Goal: Task Accomplishment & Management: Manage account settings

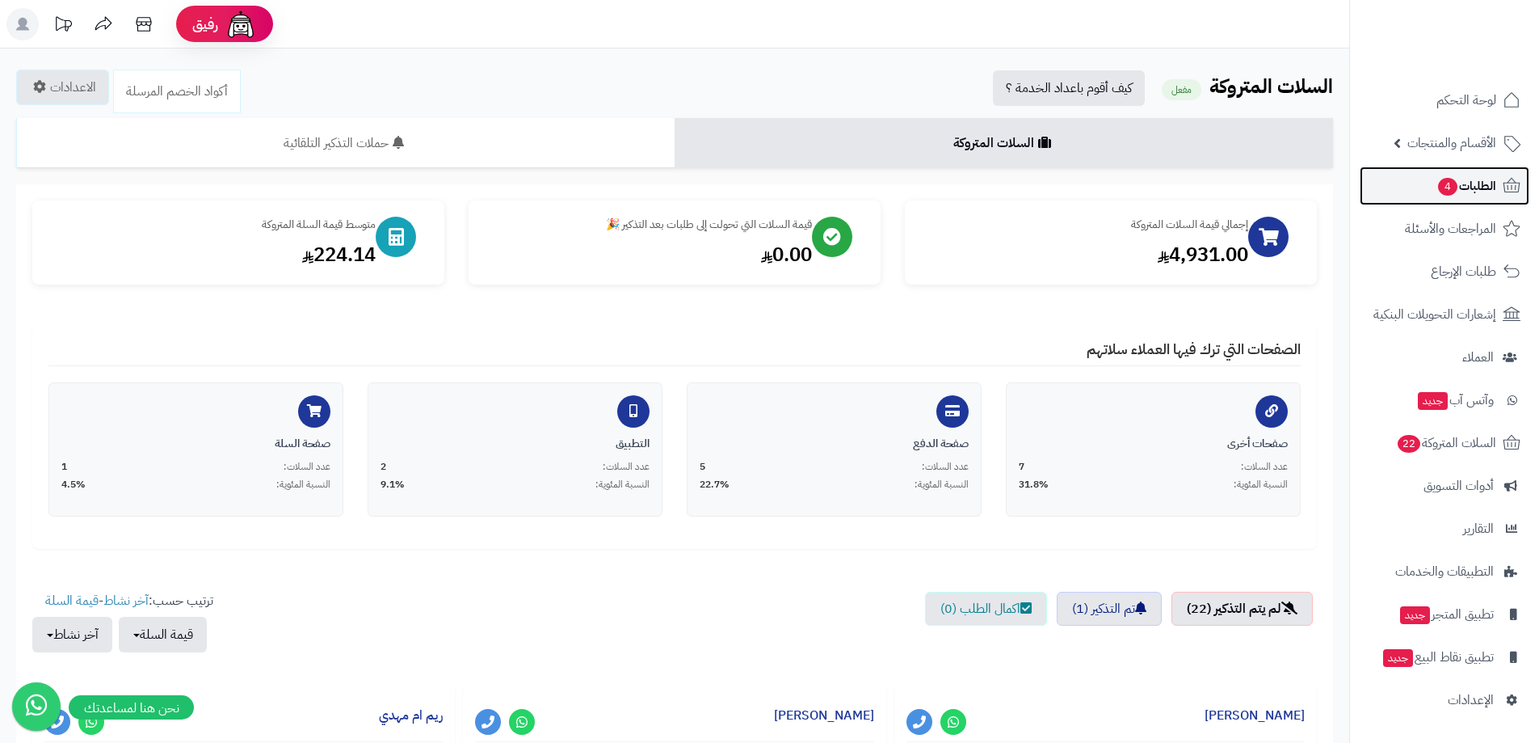
click at [995, 183] on span "الطلبات 4" at bounding box center [1467, 186] width 60 height 23
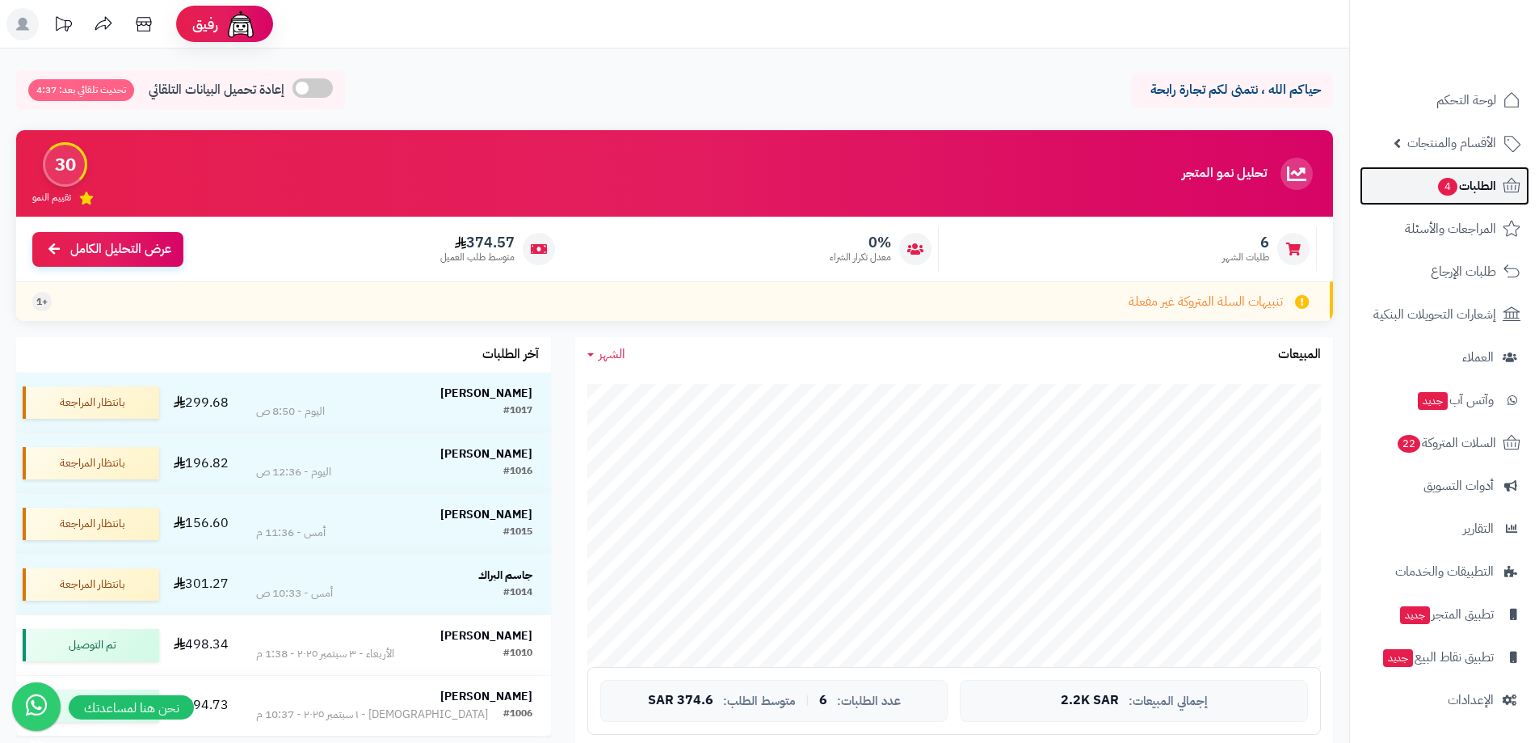
click at [1457, 181] on span "الطلبات 4" at bounding box center [1467, 186] width 60 height 23
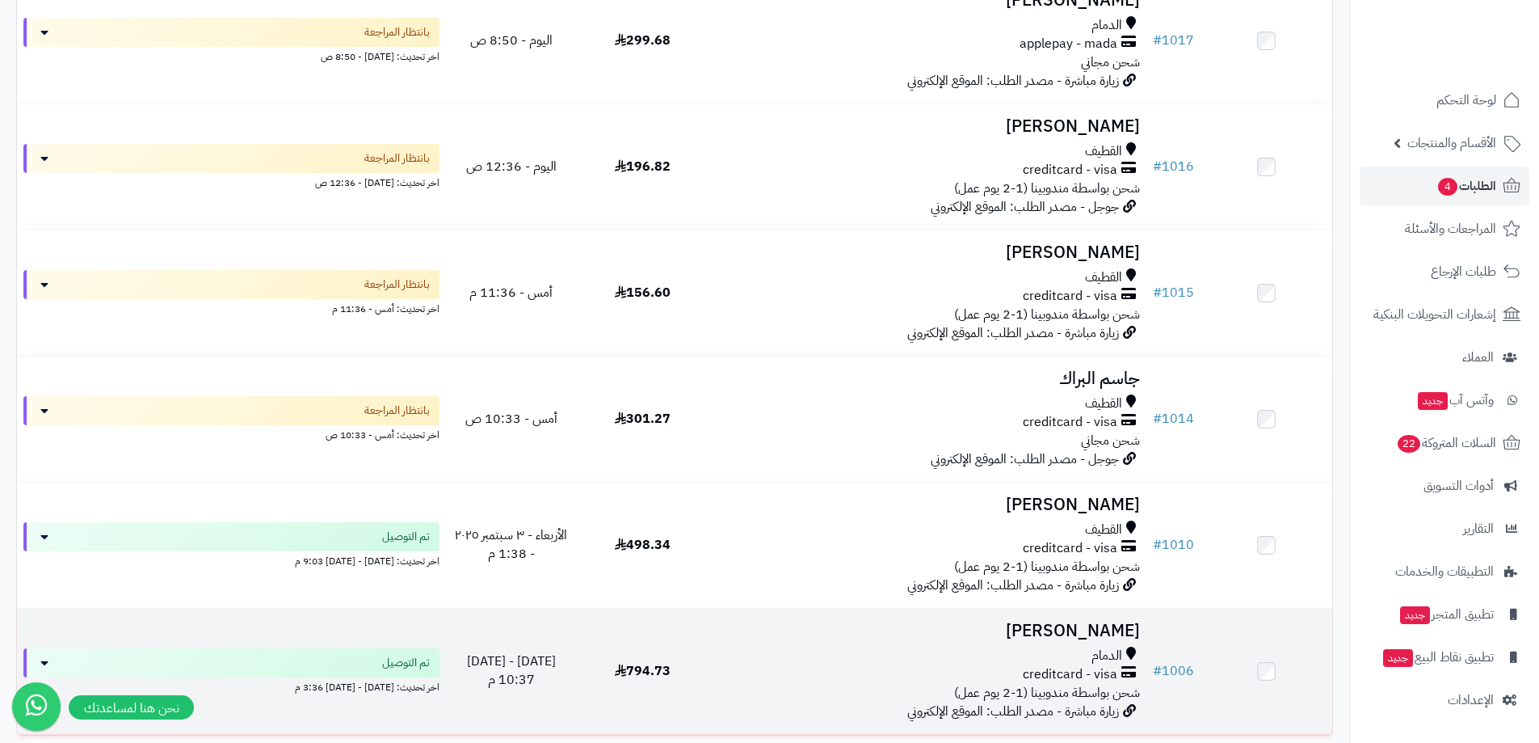
scroll to position [259, 0]
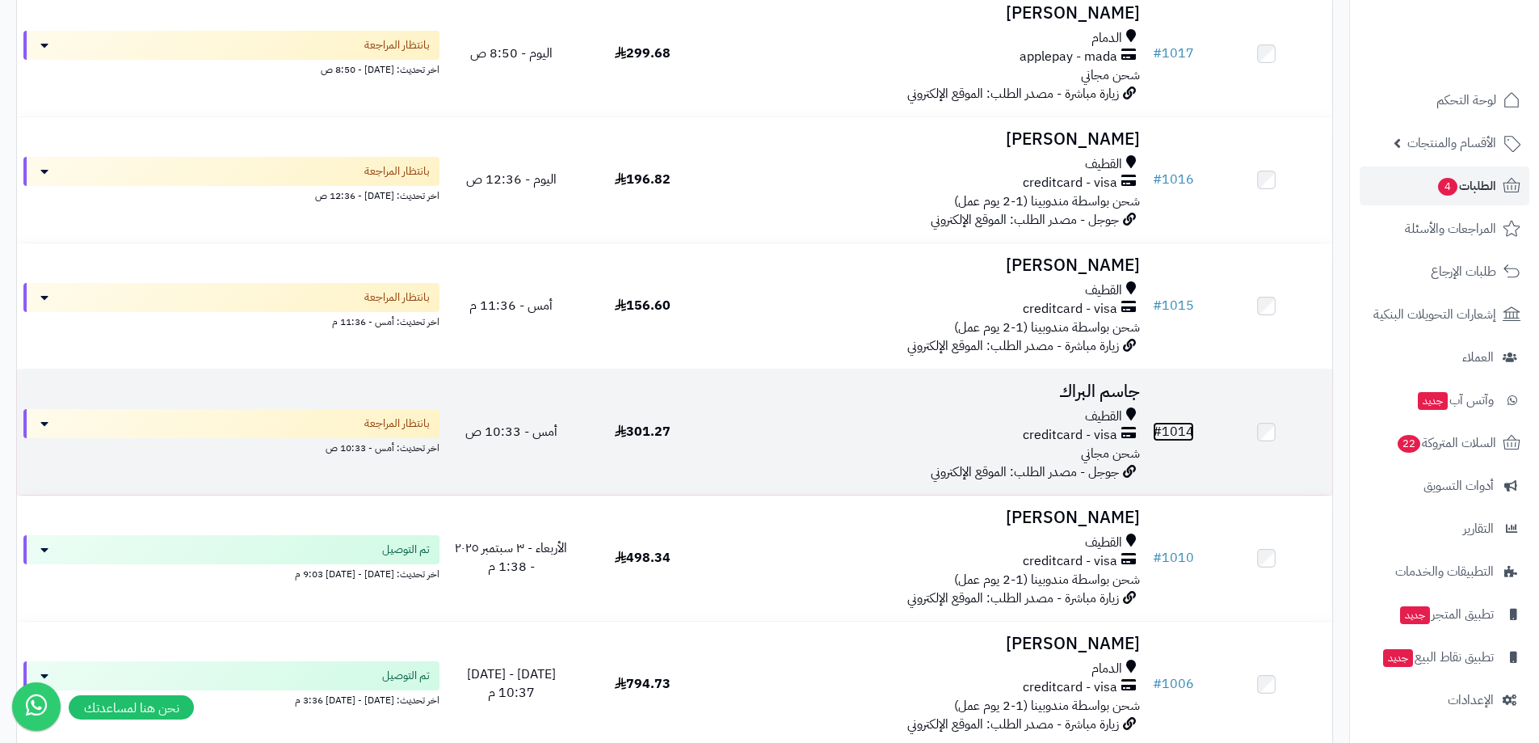
click at [1169, 429] on link "# 1014" at bounding box center [1173, 431] width 41 height 19
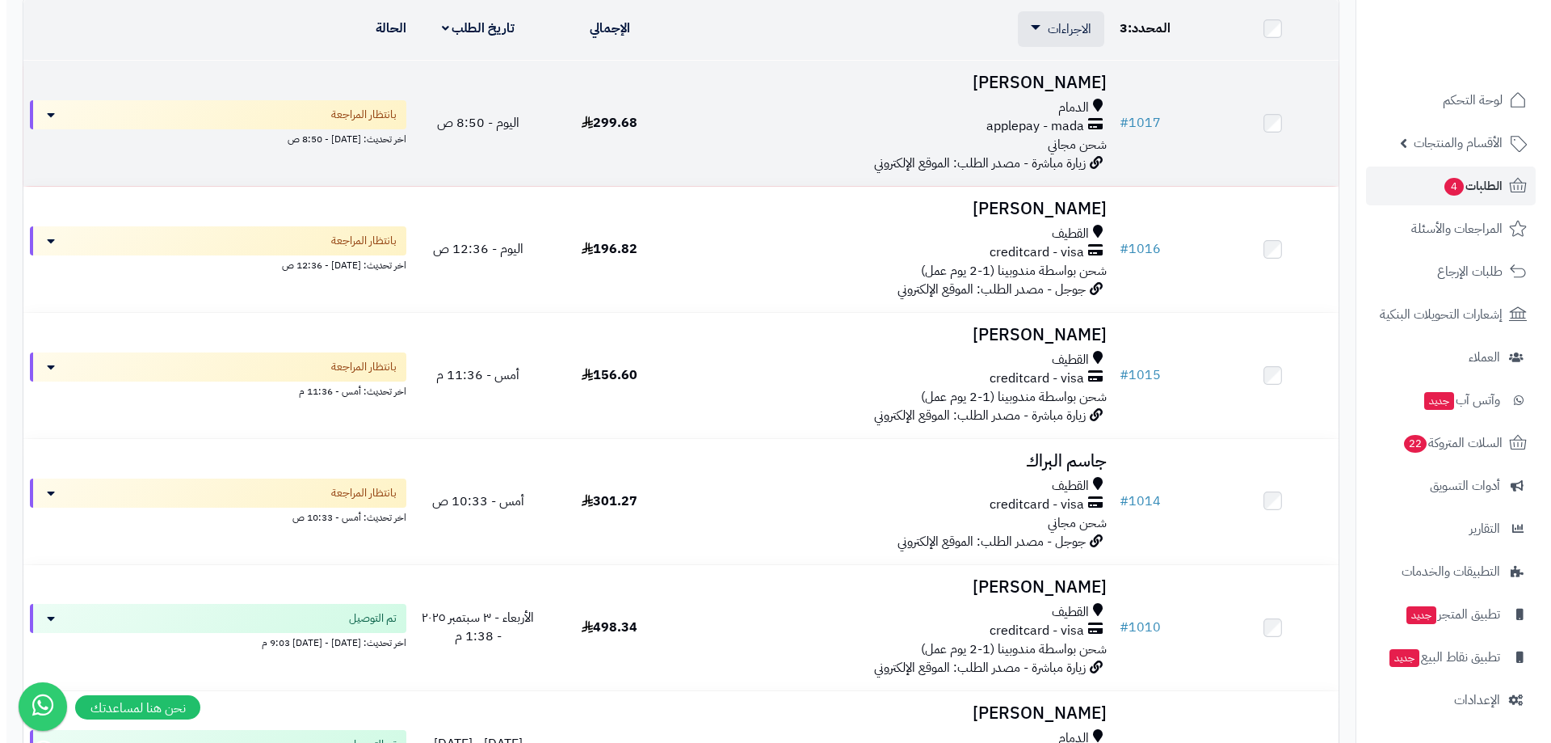
scroll to position [111, 0]
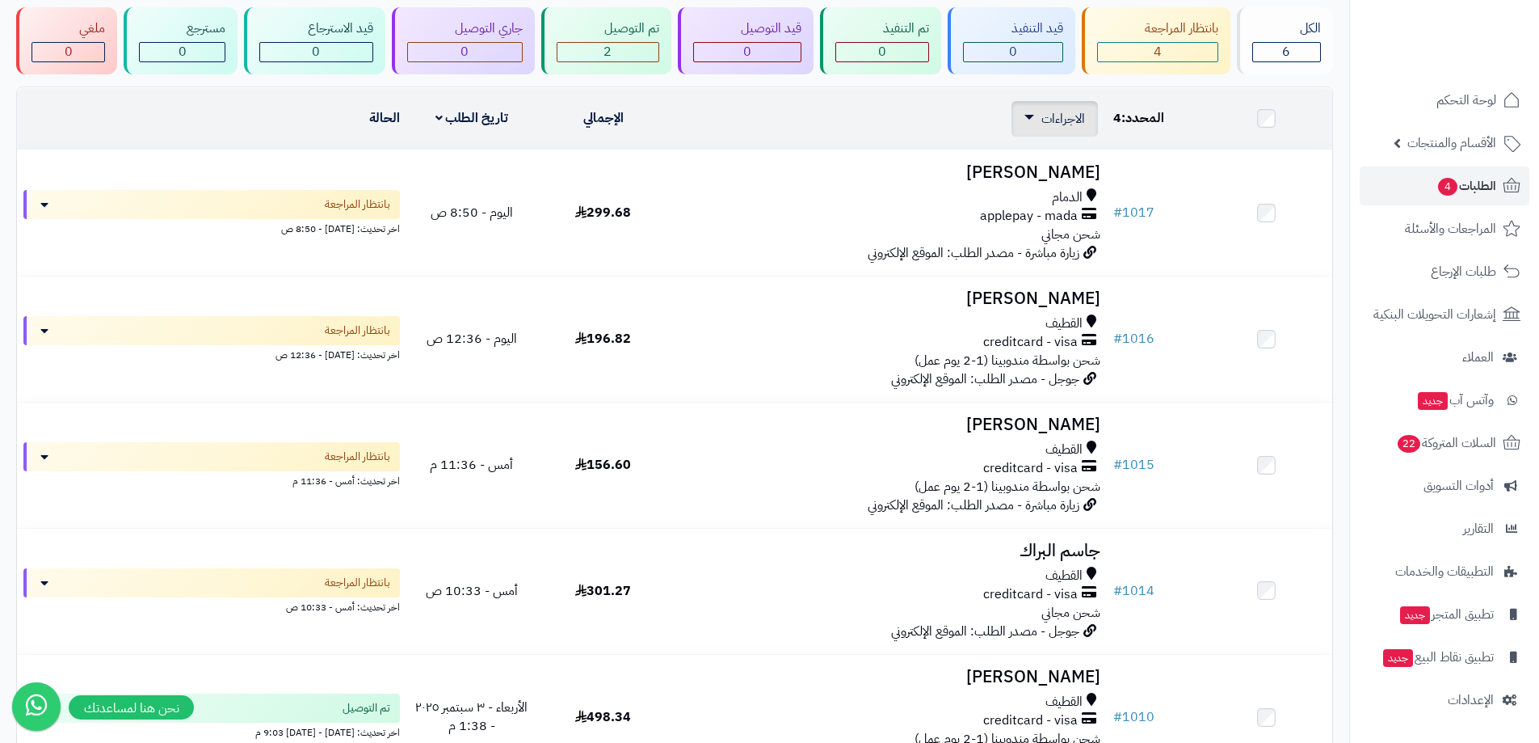
click at [1025, 117] on div "الاجراءات تحديث حالة الطلبات تحضير الطلبات إصدار بوليصة الشحنة للطلب طباعة قائم…" at bounding box center [1055, 119] width 86 height 36
click at [1030, 112] on link "الاجراءات" at bounding box center [1054, 118] width 61 height 19
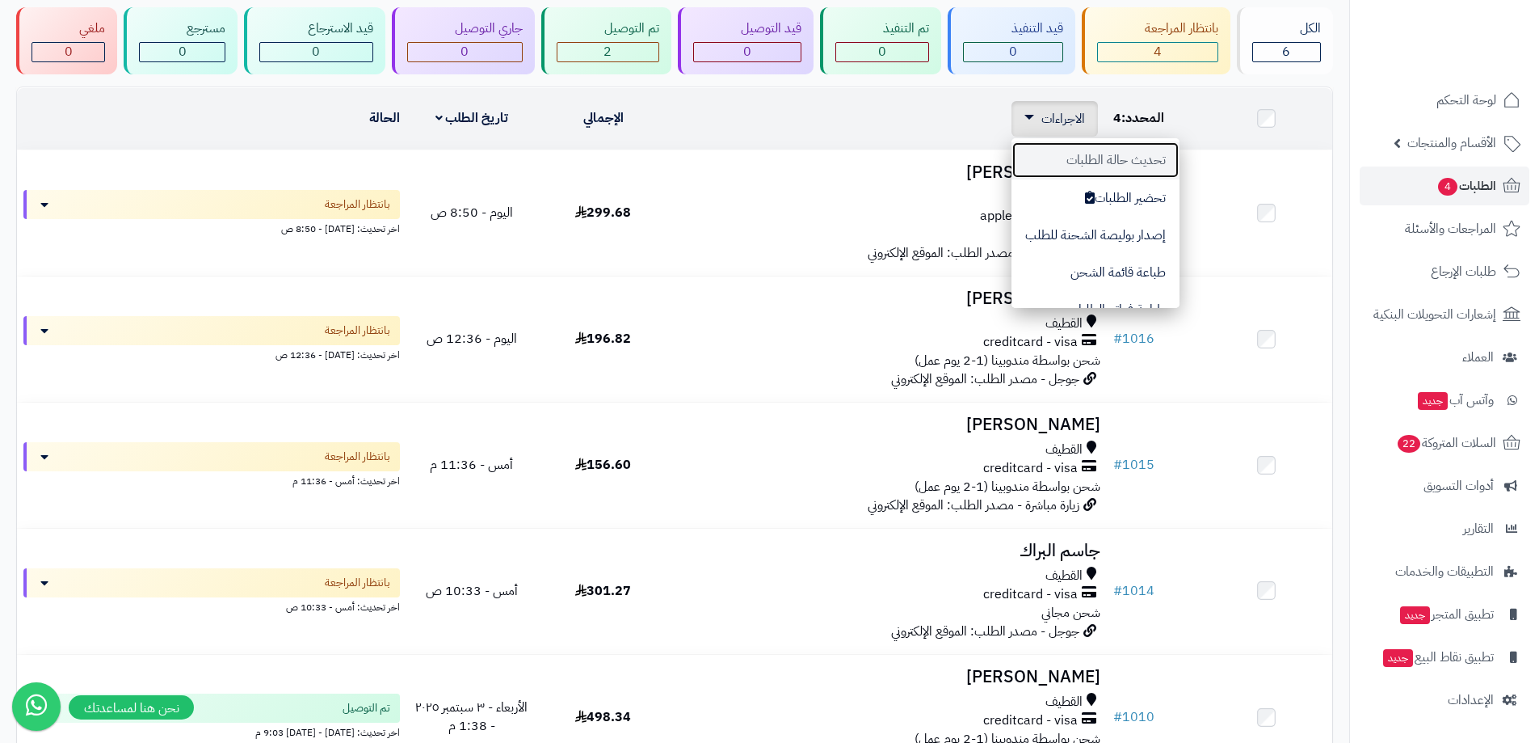
click at [1096, 162] on button "تحديث حالة الطلبات" at bounding box center [1096, 159] width 168 height 37
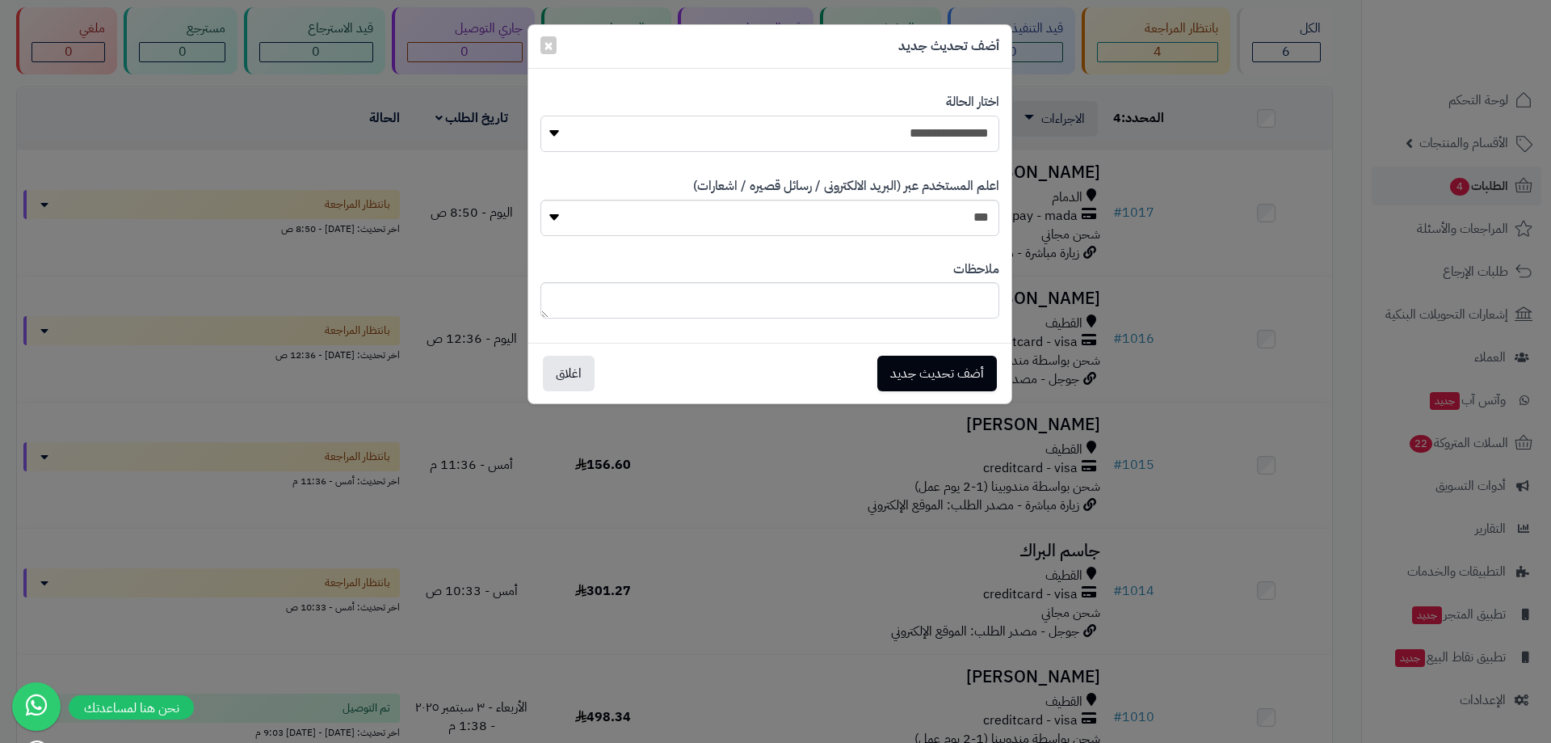
click at [865, 138] on select "**********" at bounding box center [770, 134] width 459 height 36
select select "*"
click at [541, 116] on select "**********" at bounding box center [770, 134] width 459 height 36
click at [949, 369] on button "أضف تحديث جديد" at bounding box center [937, 373] width 120 height 36
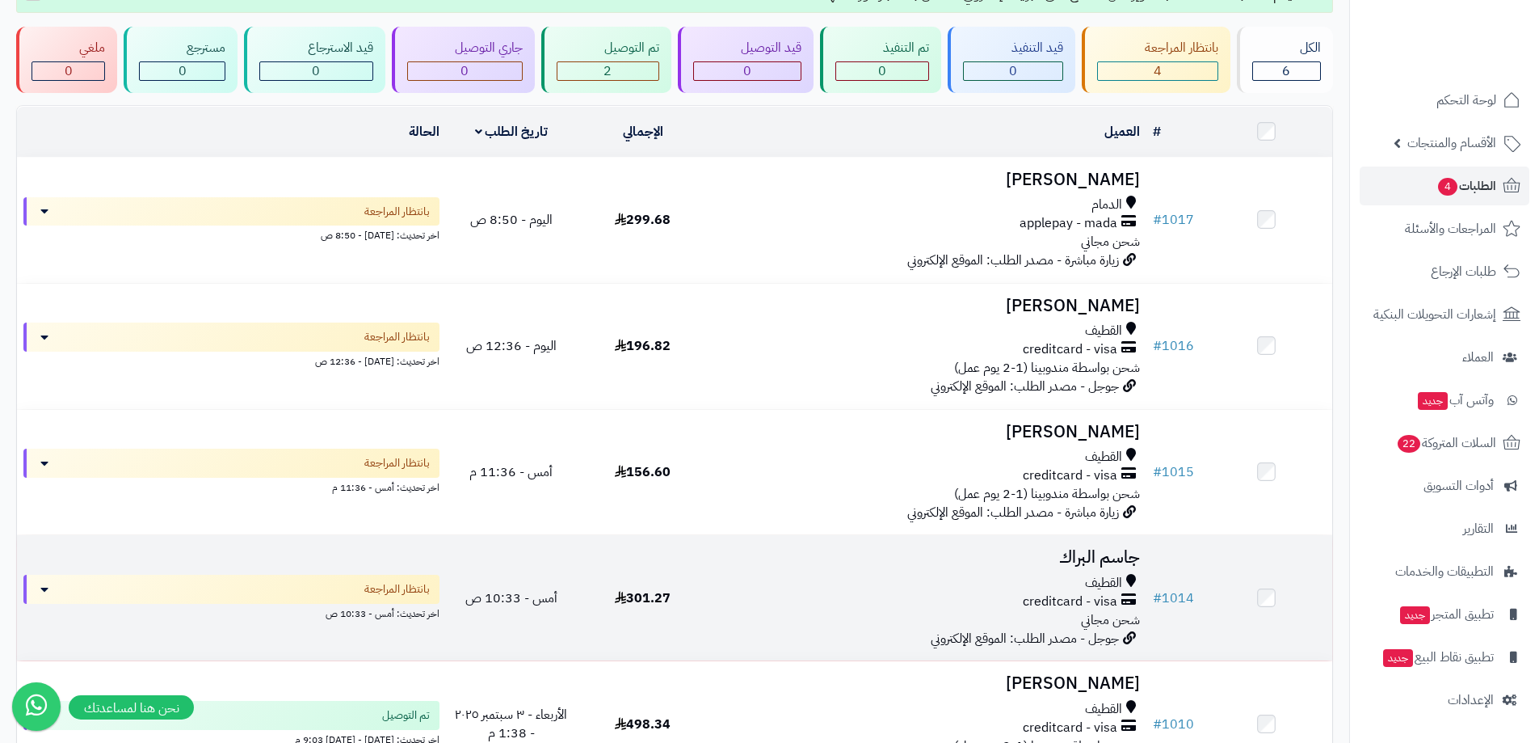
scroll to position [323, 0]
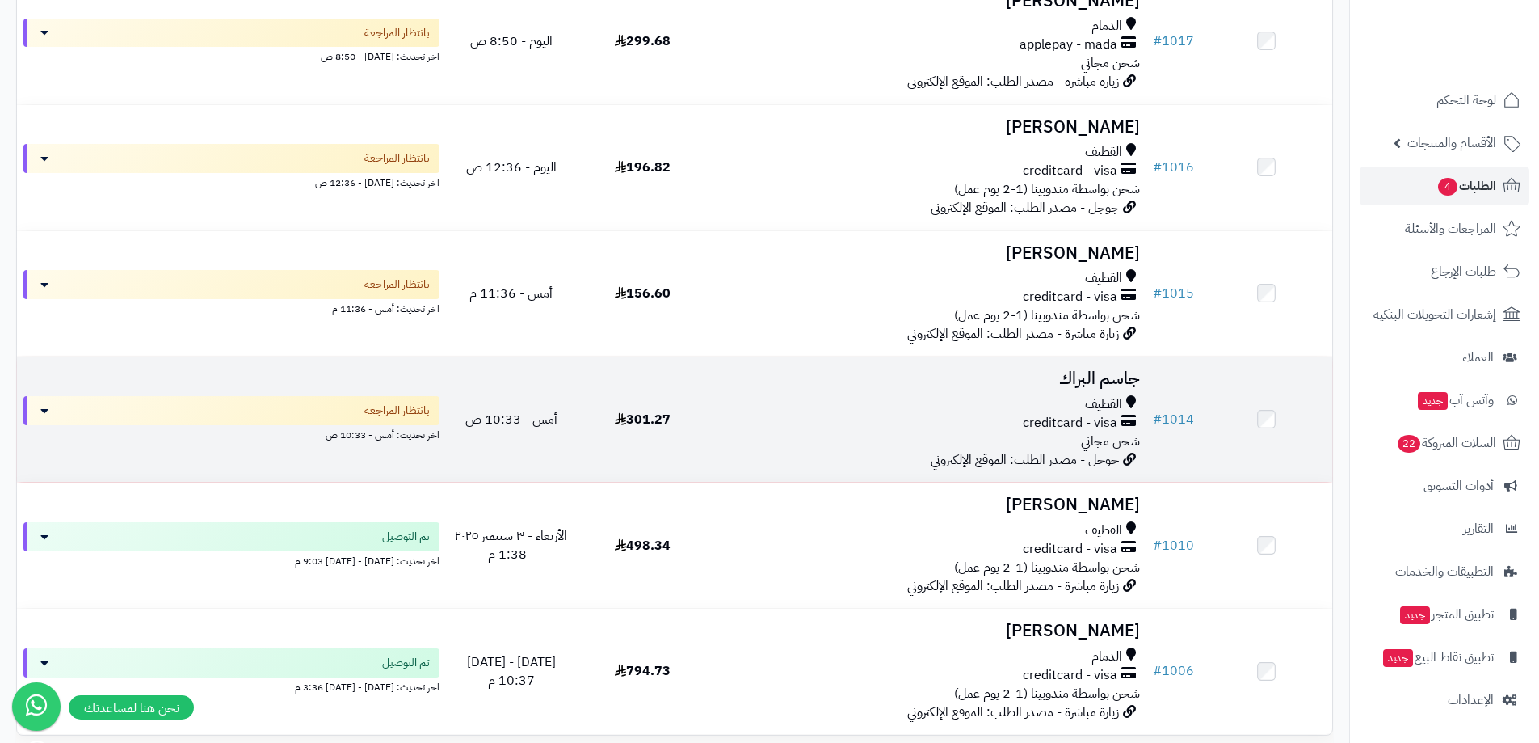
click at [1124, 402] on div "القطيف" at bounding box center [927, 404] width 425 height 19
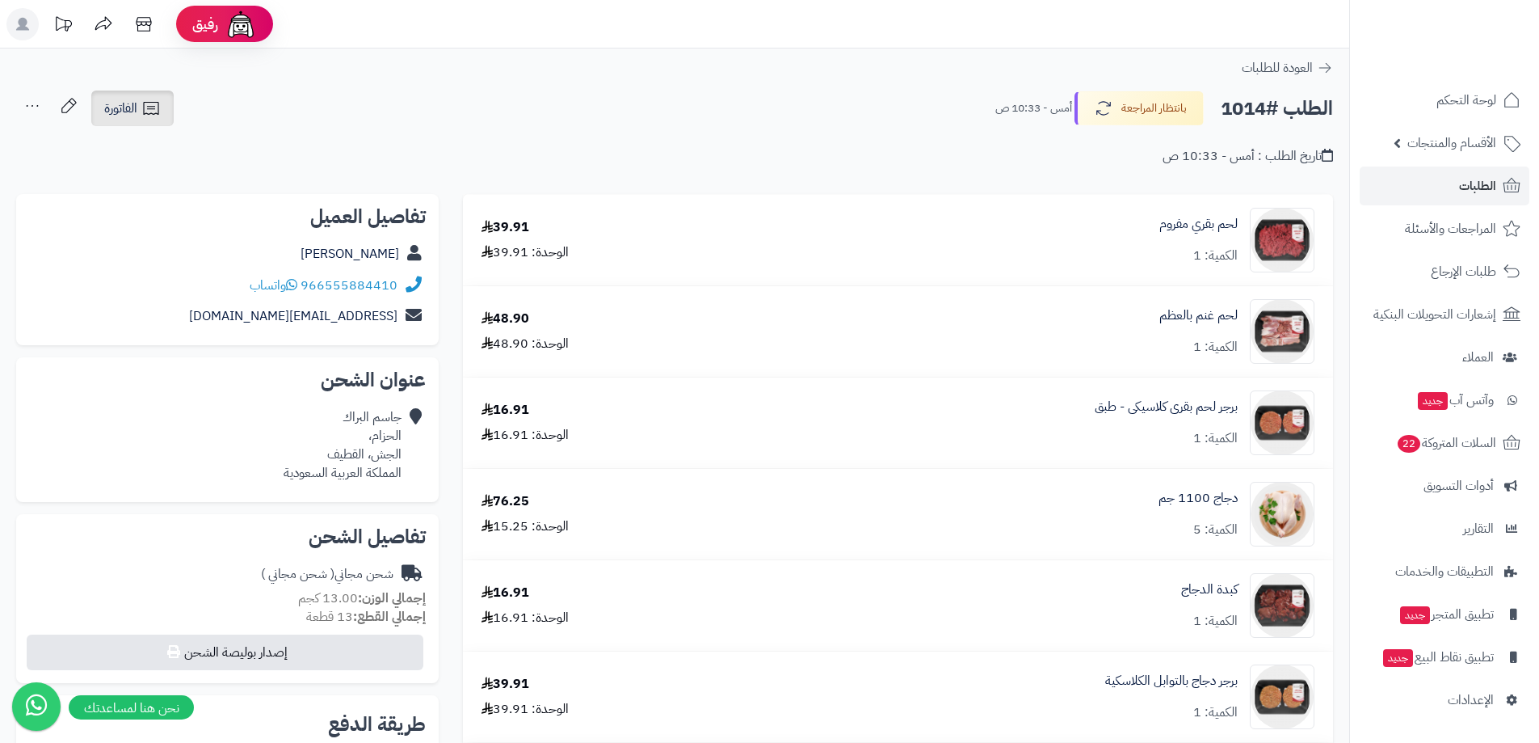
click at [120, 115] on span "الفاتورة" at bounding box center [120, 108] width 33 height 19
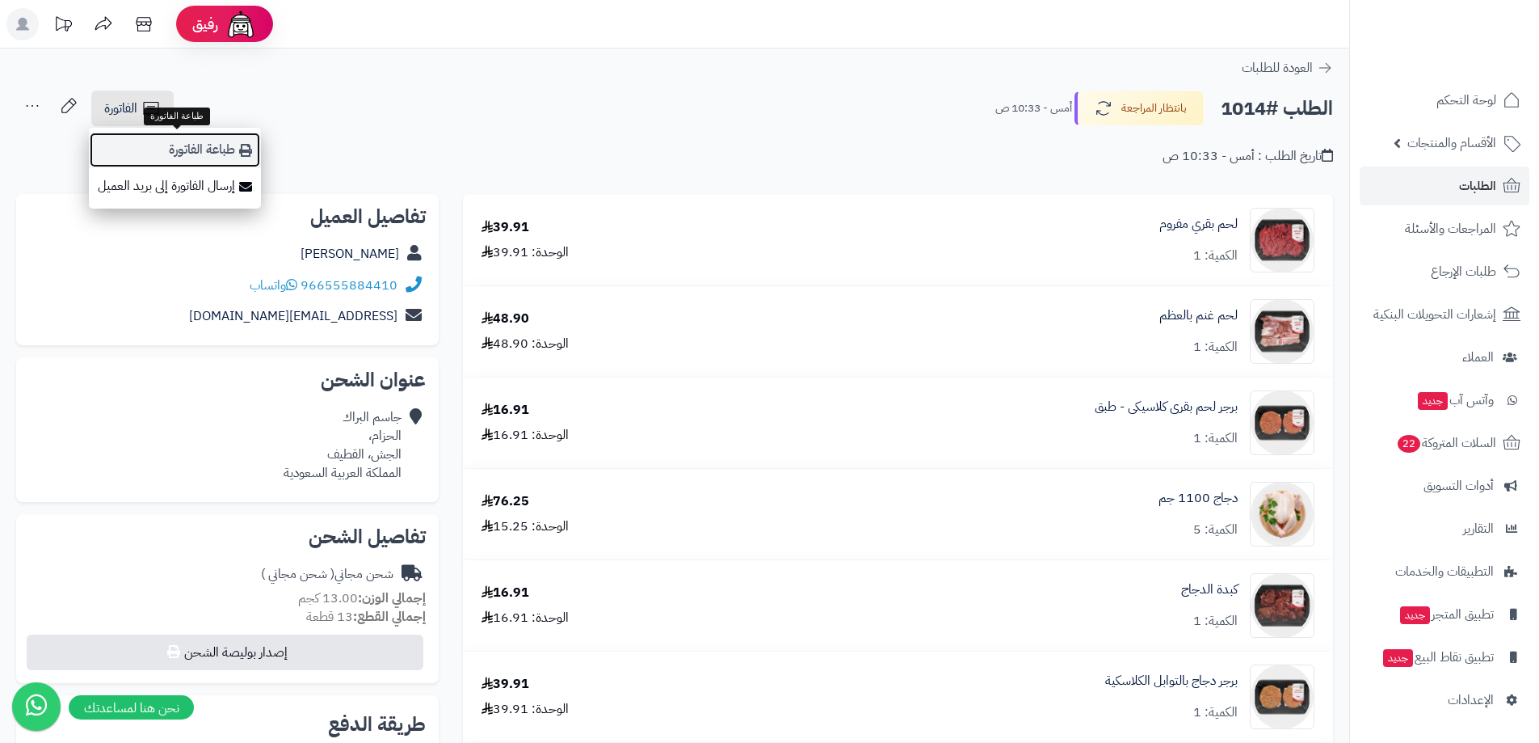
click at [217, 158] on link "طباعة الفاتورة" at bounding box center [175, 150] width 172 height 36
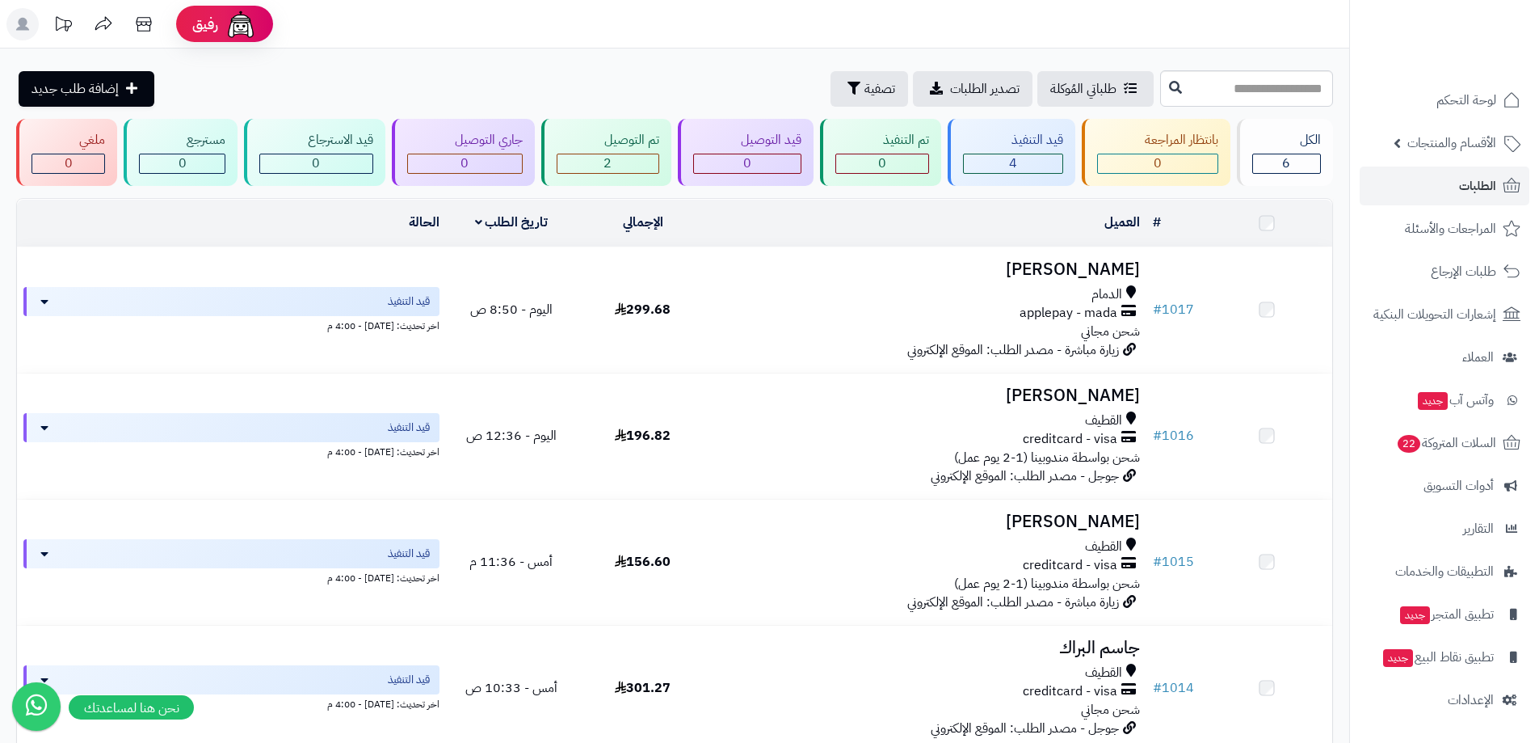
scroll to position [271, 0]
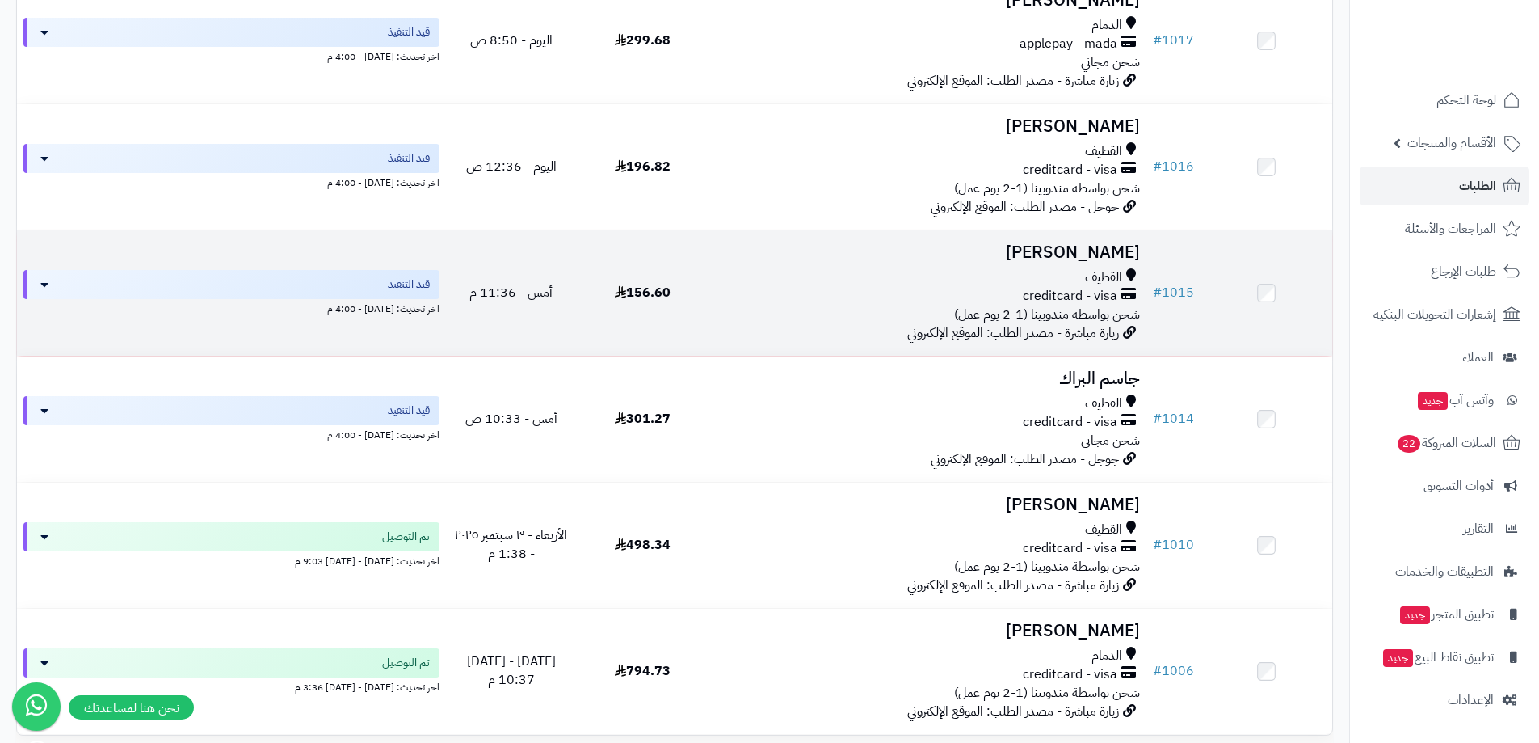
click at [1066, 275] on div "القطيف" at bounding box center [927, 277] width 425 height 19
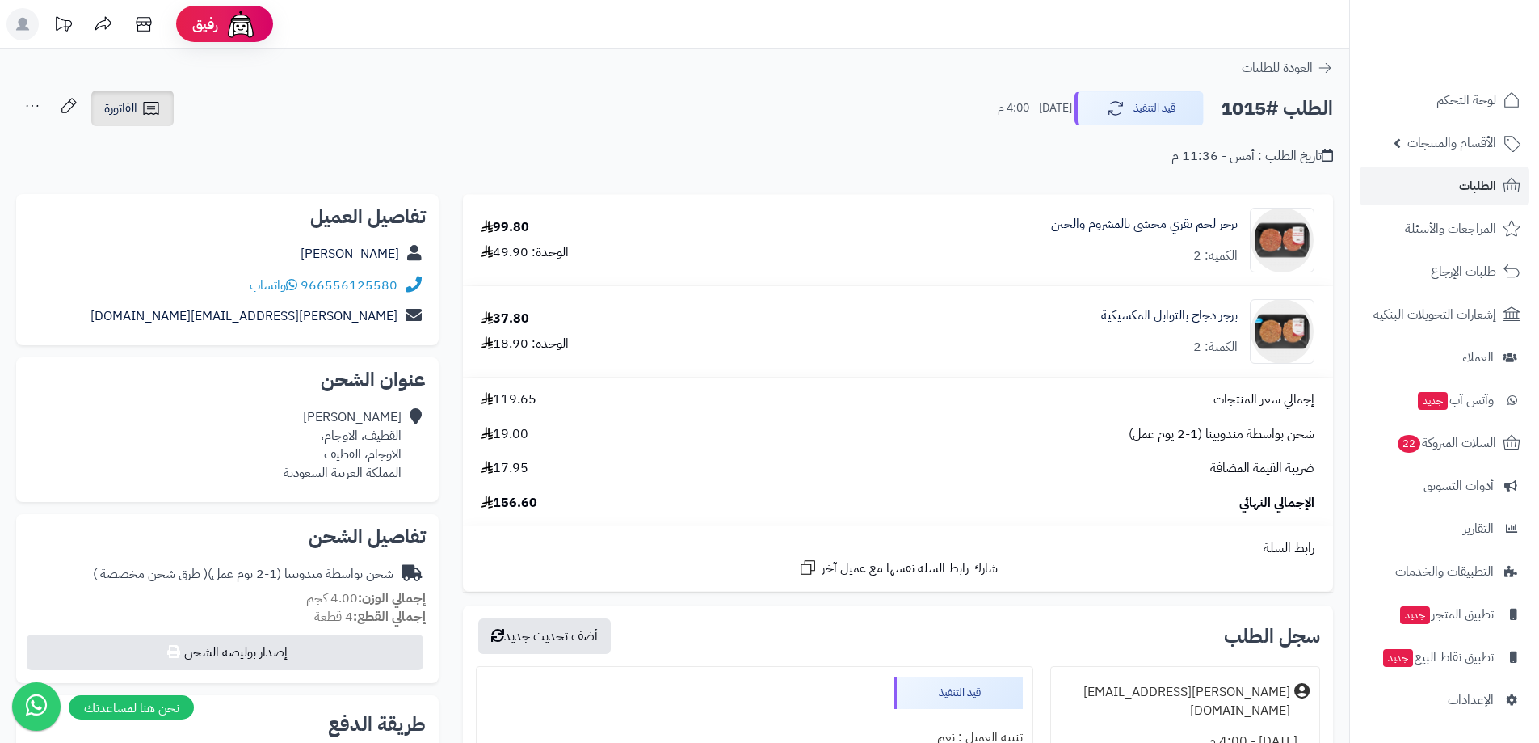
click at [142, 109] on icon at bounding box center [150, 108] width 19 height 19
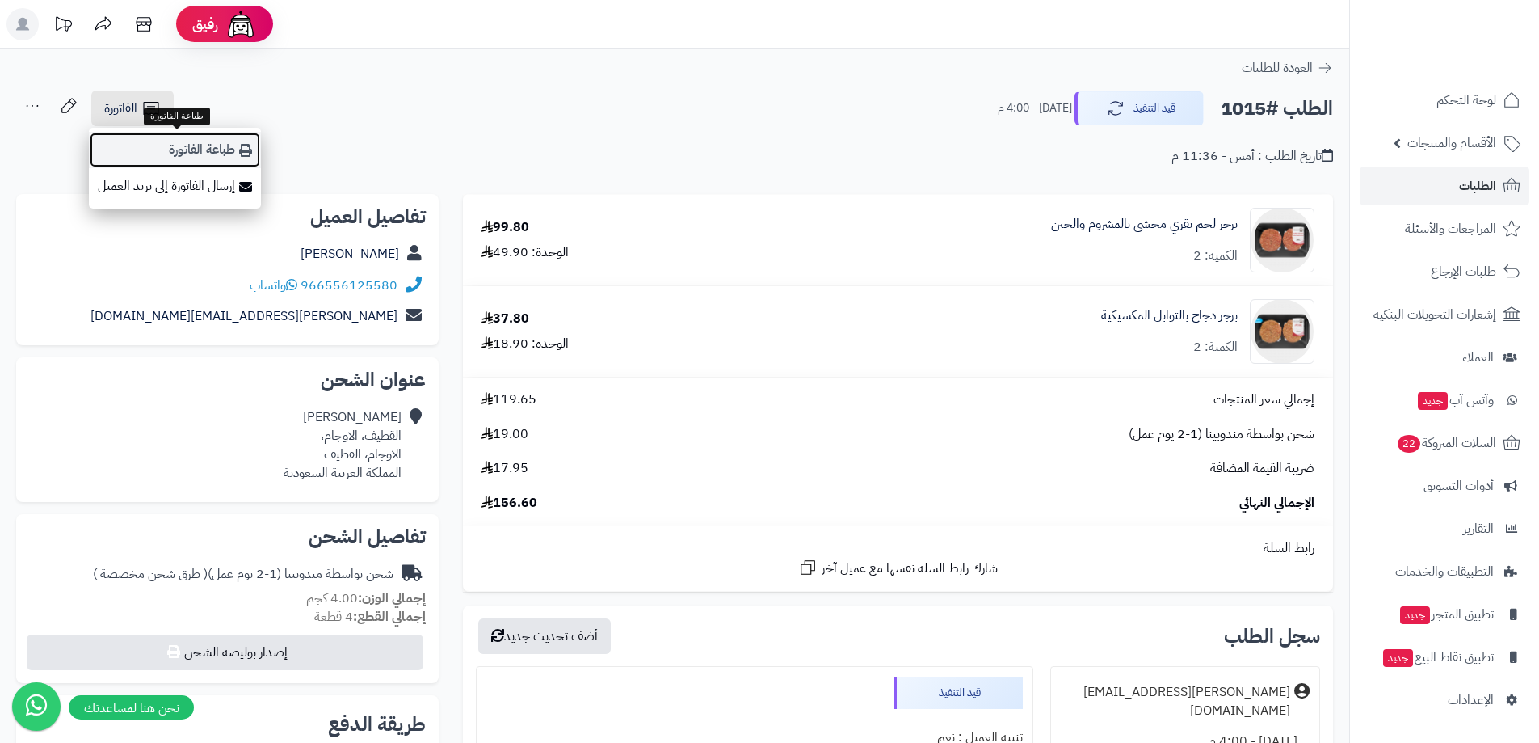
click at [188, 140] on link "طباعة الفاتورة" at bounding box center [175, 150] width 172 height 36
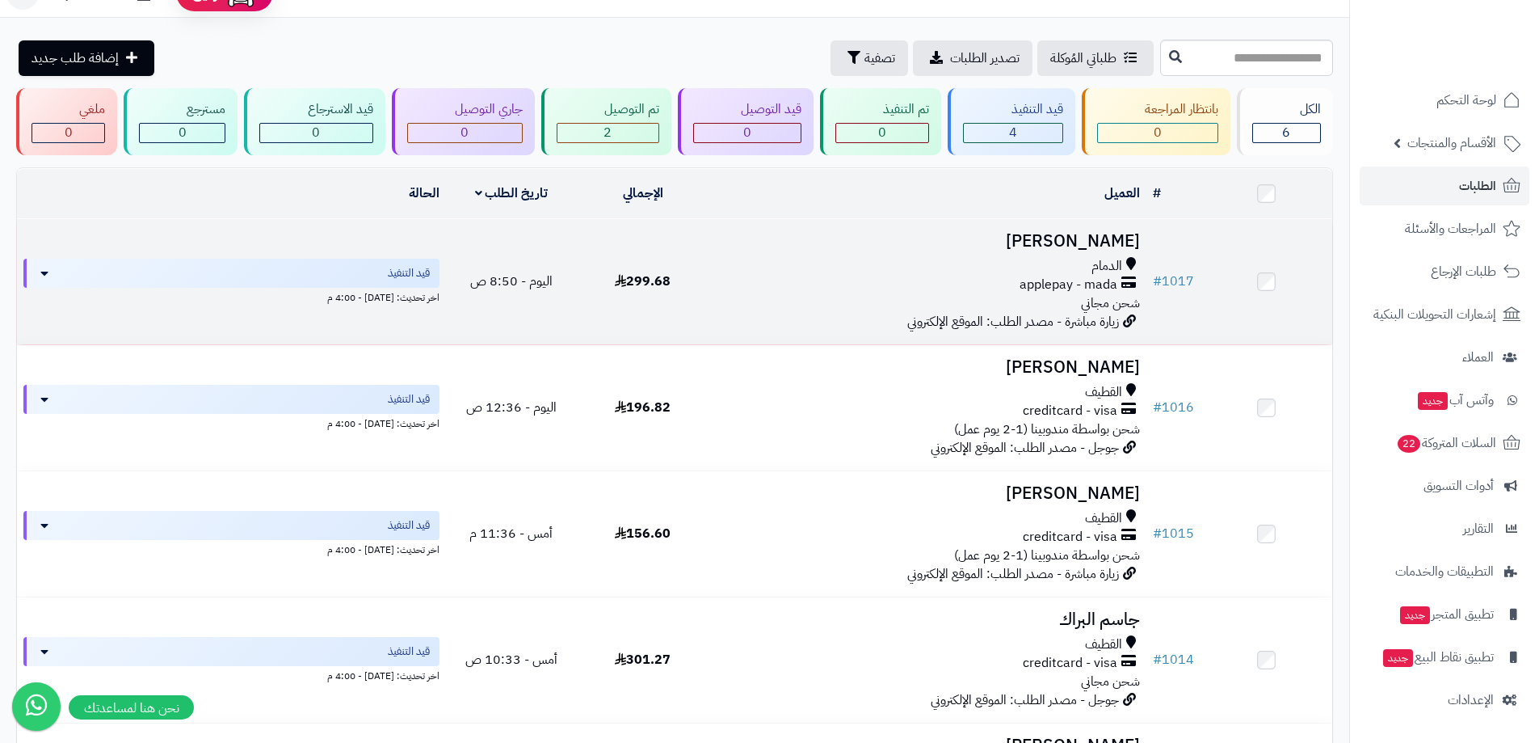
scroll to position [29, 0]
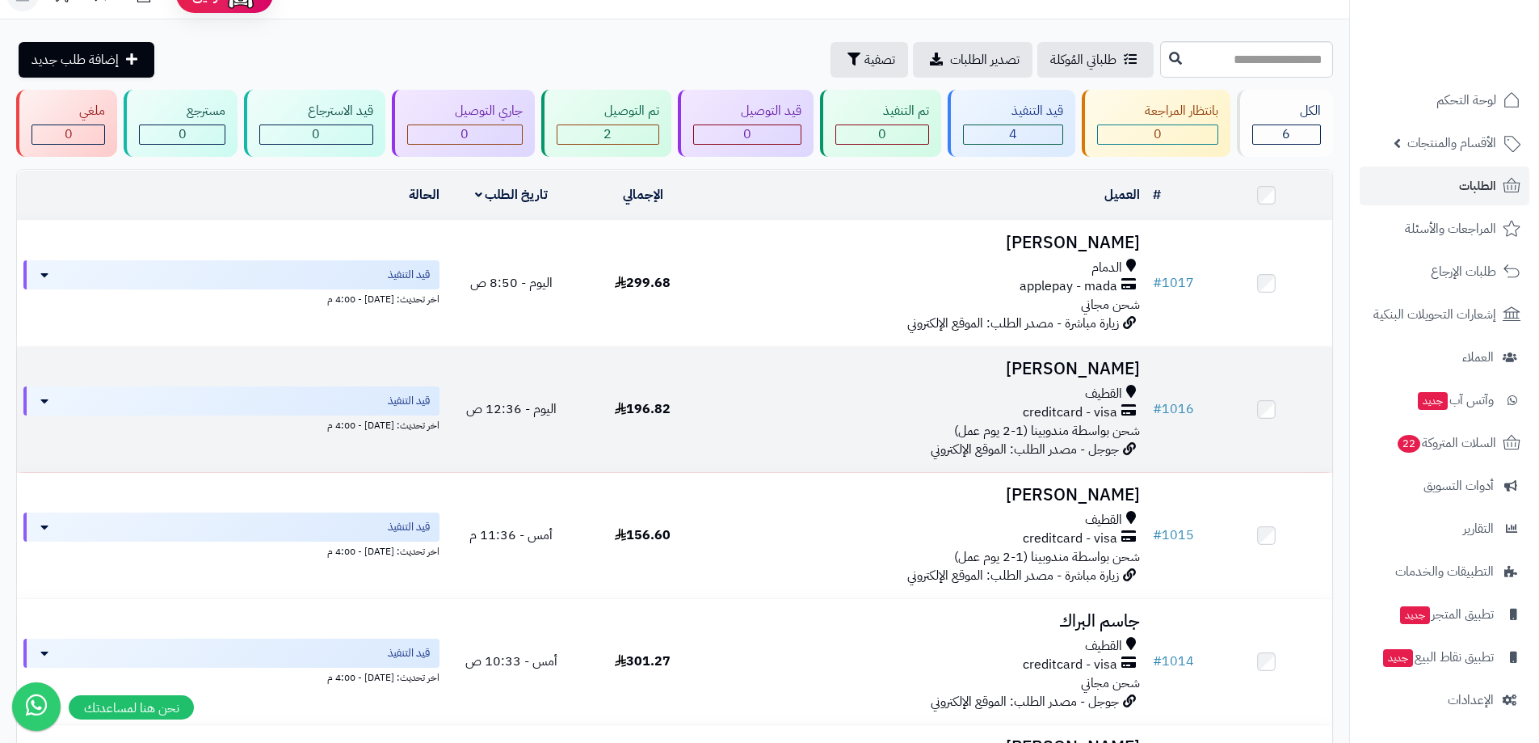
drag, startPoint x: 902, startPoint y: 398, endPoint x: 856, endPoint y: 402, distance: 46.3
click at [856, 403] on div "creditcard - visa" at bounding box center [927, 412] width 425 height 19
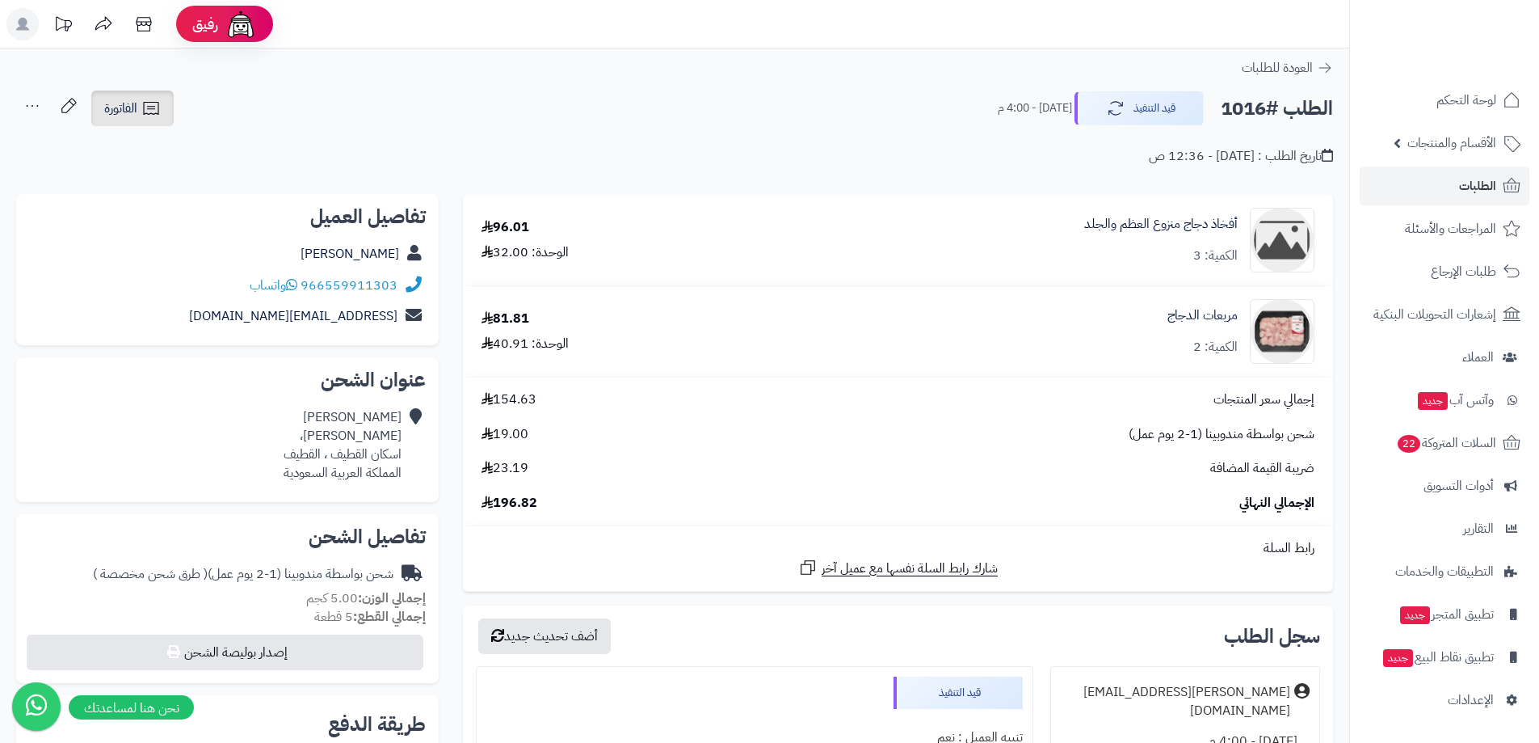
click at [124, 116] on span "الفاتورة" at bounding box center [120, 108] width 33 height 19
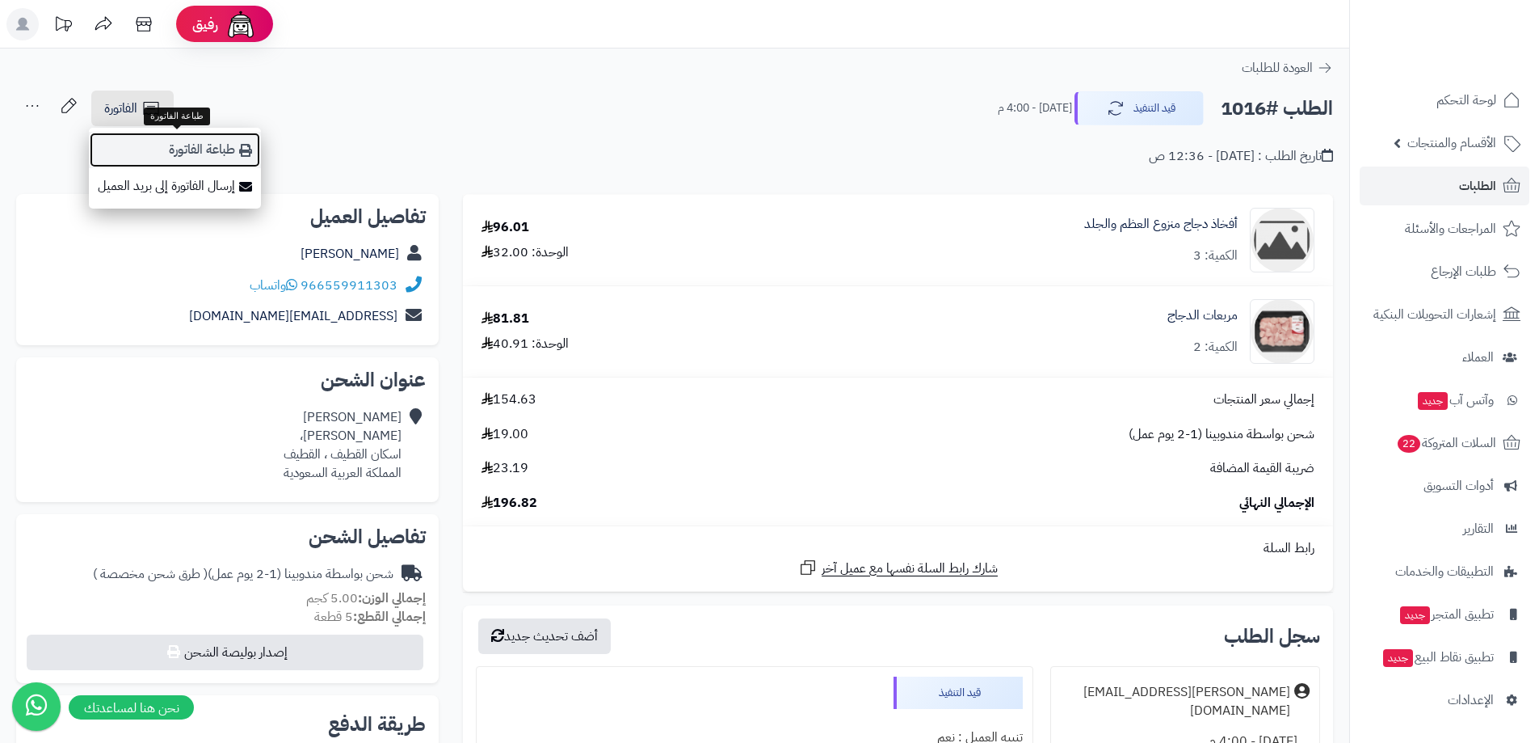
click at [207, 155] on link "طباعة الفاتورة" at bounding box center [175, 150] width 172 height 36
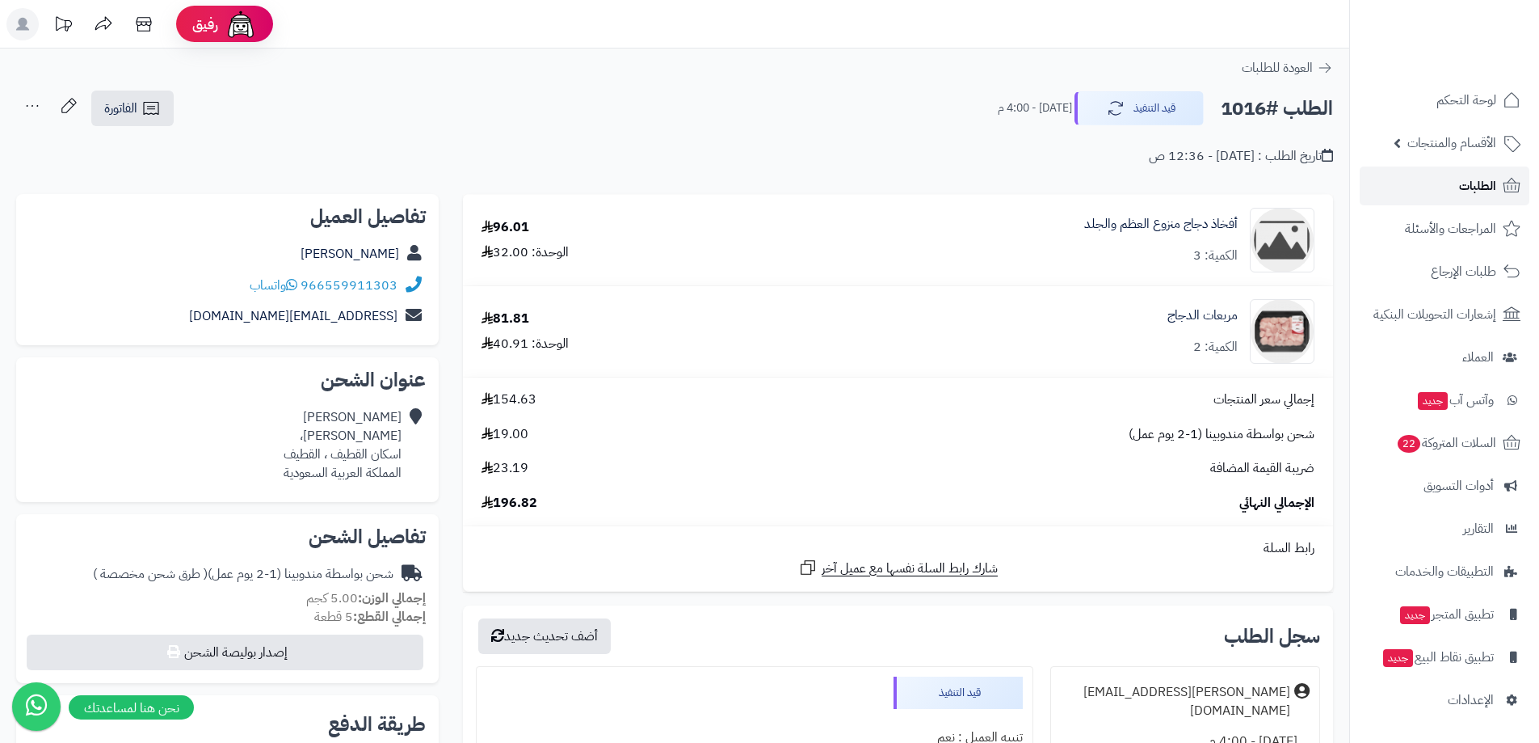
click at [1481, 185] on span "الطلبات" at bounding box center [1477, 186] width 37 height 23
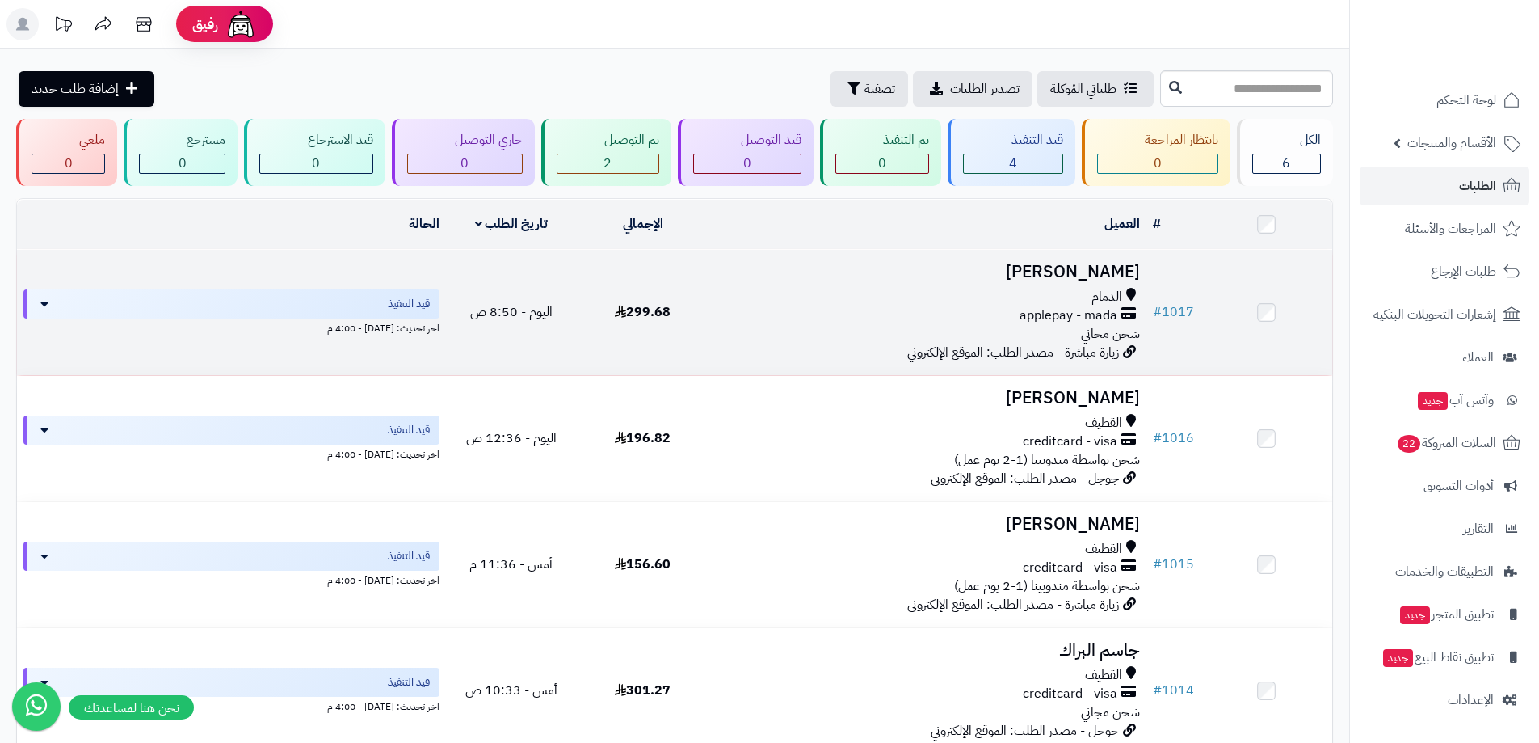
click at [1136, 314] on icon at bounding box center [1128, 315] width 15 height 19
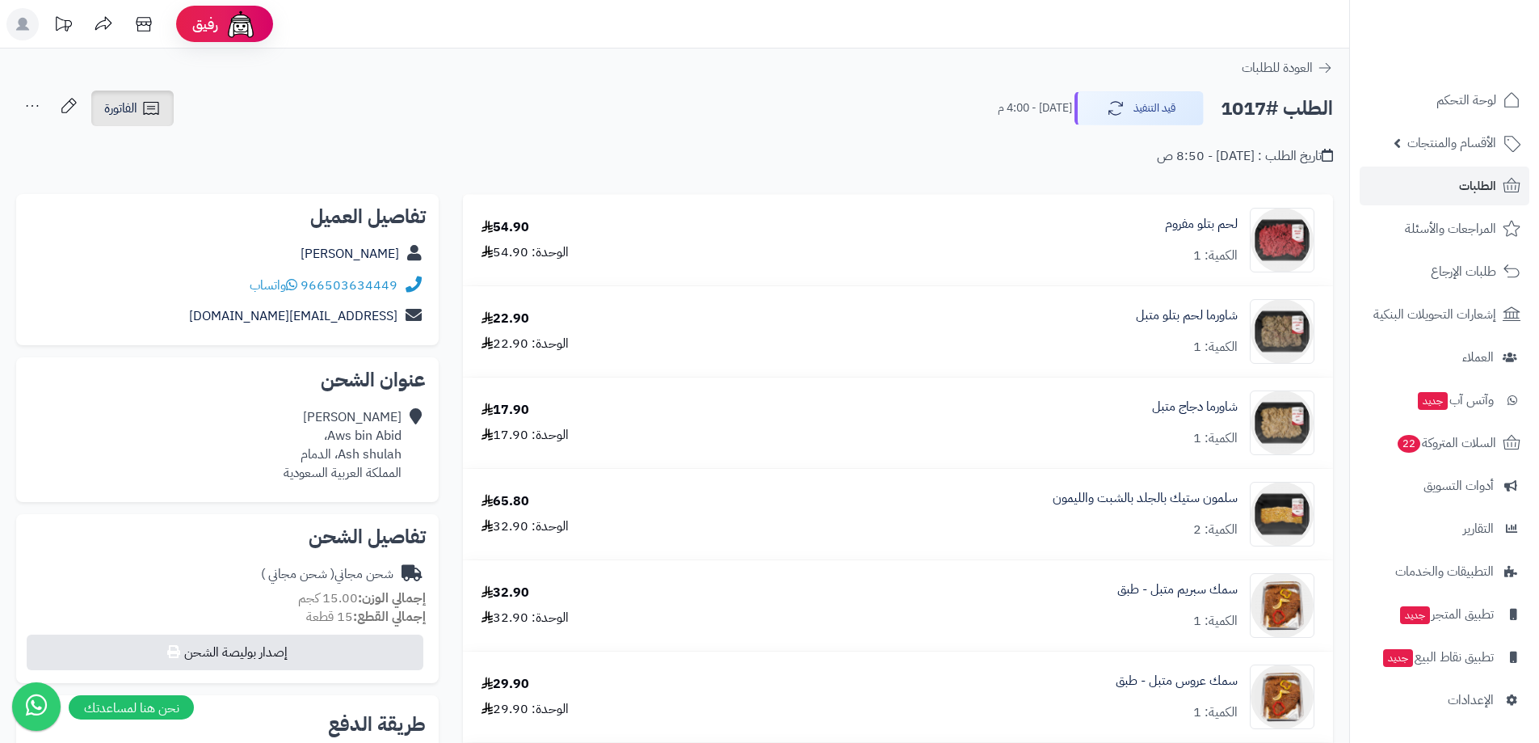
click at [158, 113] on icon at bounding box center [150, 108] width 19 height 19
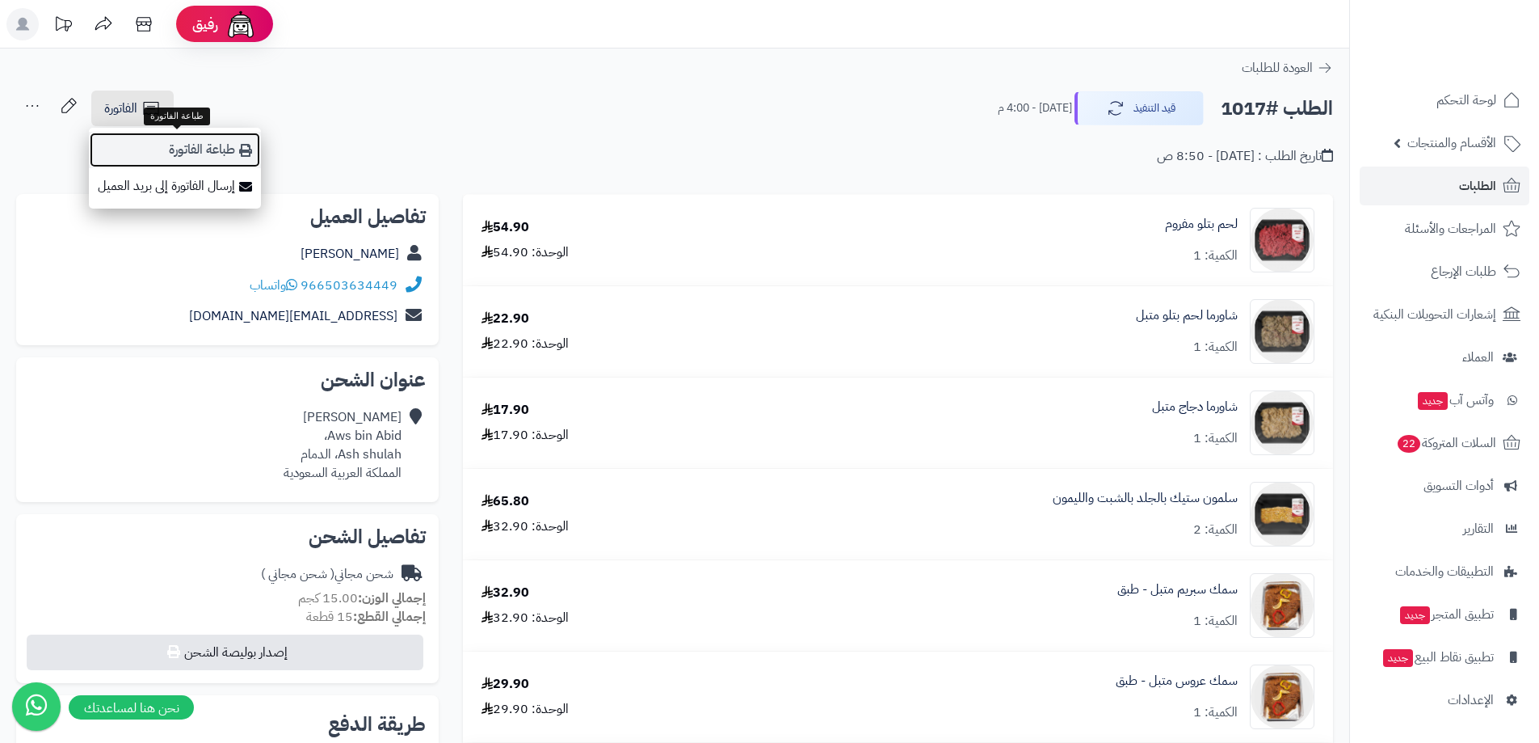
click at [206, 142] on link "طباعة الفاتورة" at bounding box center [175, 150] width 172 height 36
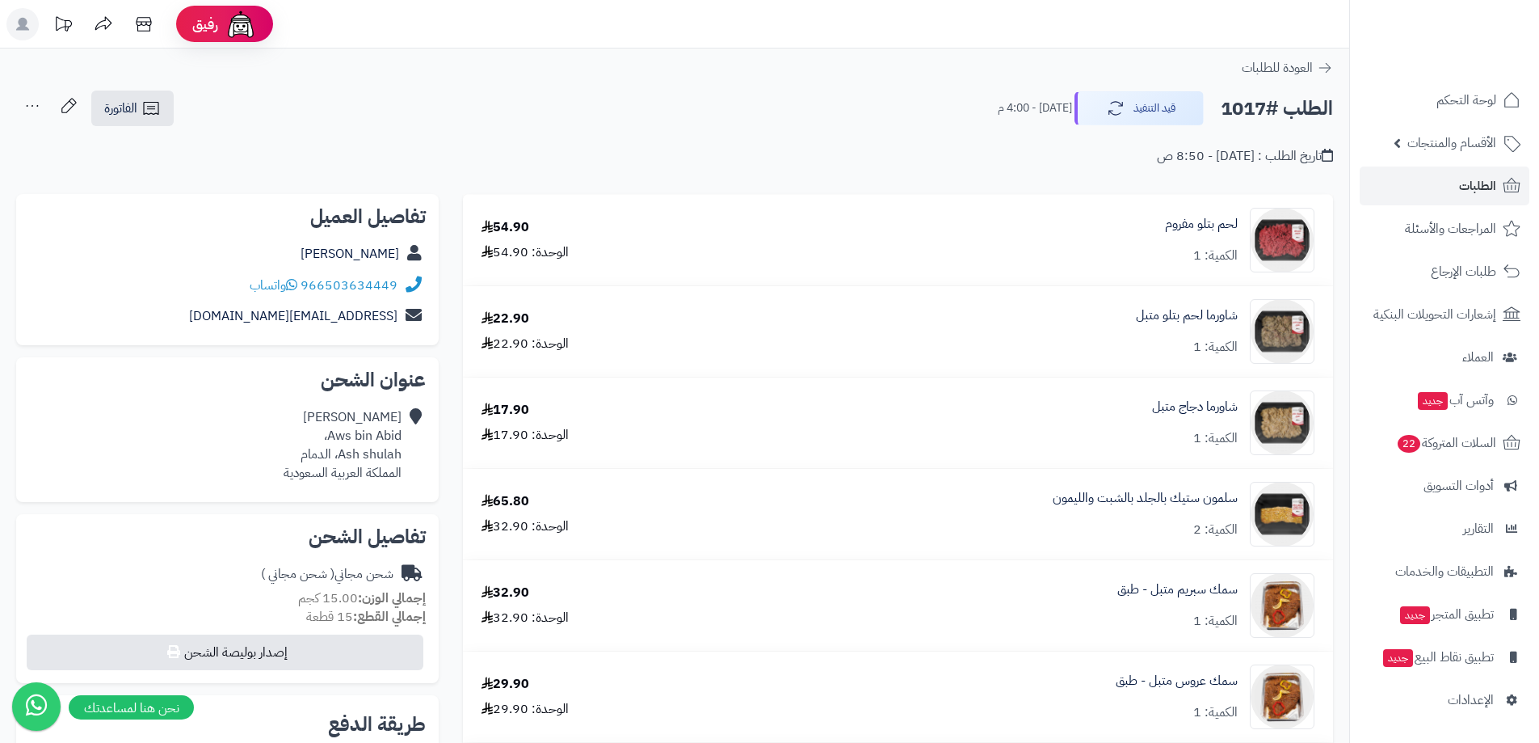
click at [848, 144] on div "تاريخ الطلب : اليوم - 8:50 ص" at bounding box center [674, 147] width 1317 height 38
drag, startPoint x: 994, startPoint y: 111, endPoint x: 1047, endPoint y: 111, distance: 53.3
click at [1047, 111] on div "الطلب #1017 قيد التنفيذ اليوم - 4:00 م الفاتورة طباعة الفاتورة إرسال الفاتورة إ…" at bounding box center [674, 109] width 1317 height 38
click at [1046, 123] on div "قيد التنفيذ اليوم - 4:00 م" at bounding box center [1102, 108] width 208 height 34
drag, startPoint x: 945, startPoint y: 110, endPoint x: 1042, endPoint y: 116, distance: 98.0
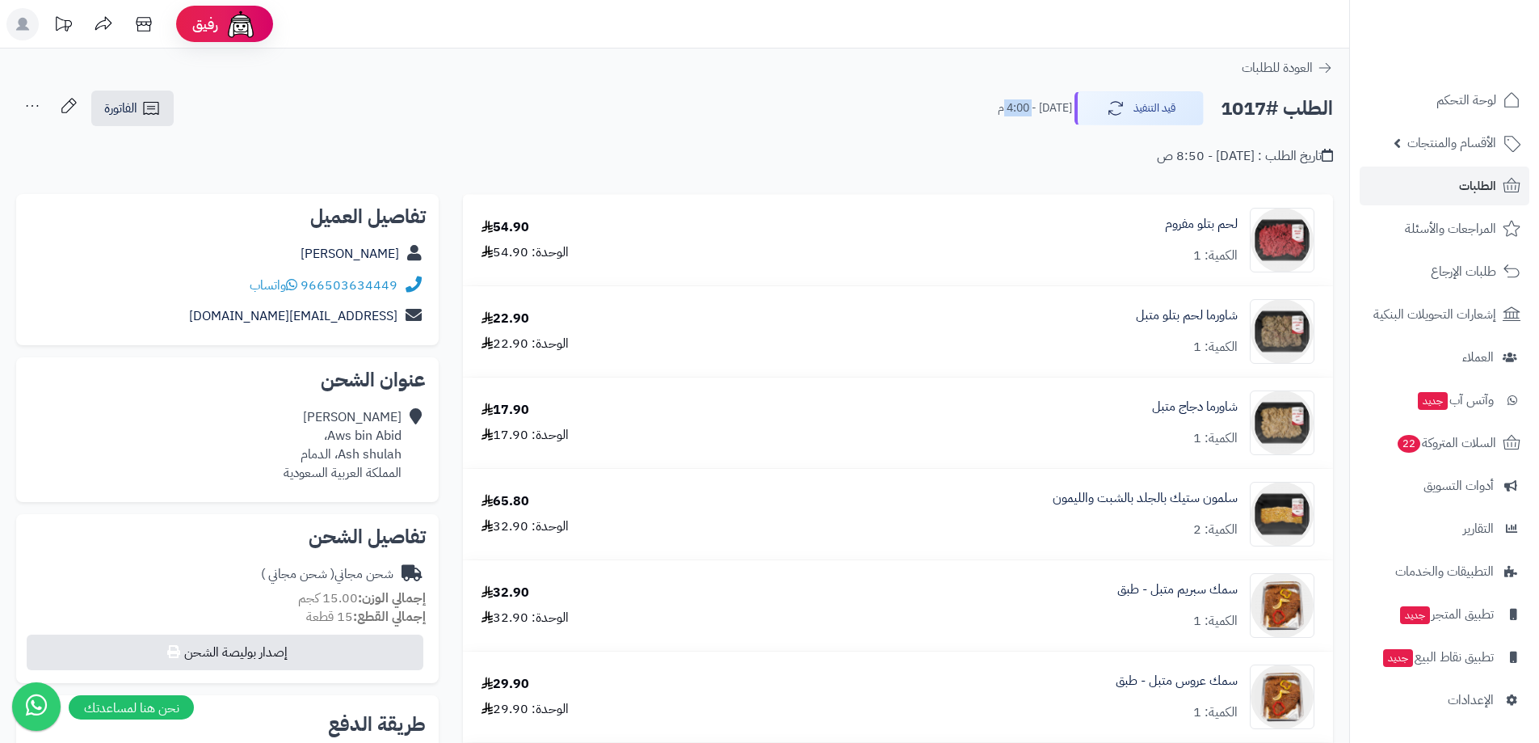
click at [1042, 116] on div "الطلب #1017 قيد التنفيذ اليوم - 4:00 م الفاتورة طباعة الفاتورة إرسال الفاتورة إ…" at bounding box center [674, 109] width 1317 height 38
click at [1041, 138] on div "تاريخ الطلب : اليوم - 8:50 ص" at bounding box center [674, 147] width 1317 height 38
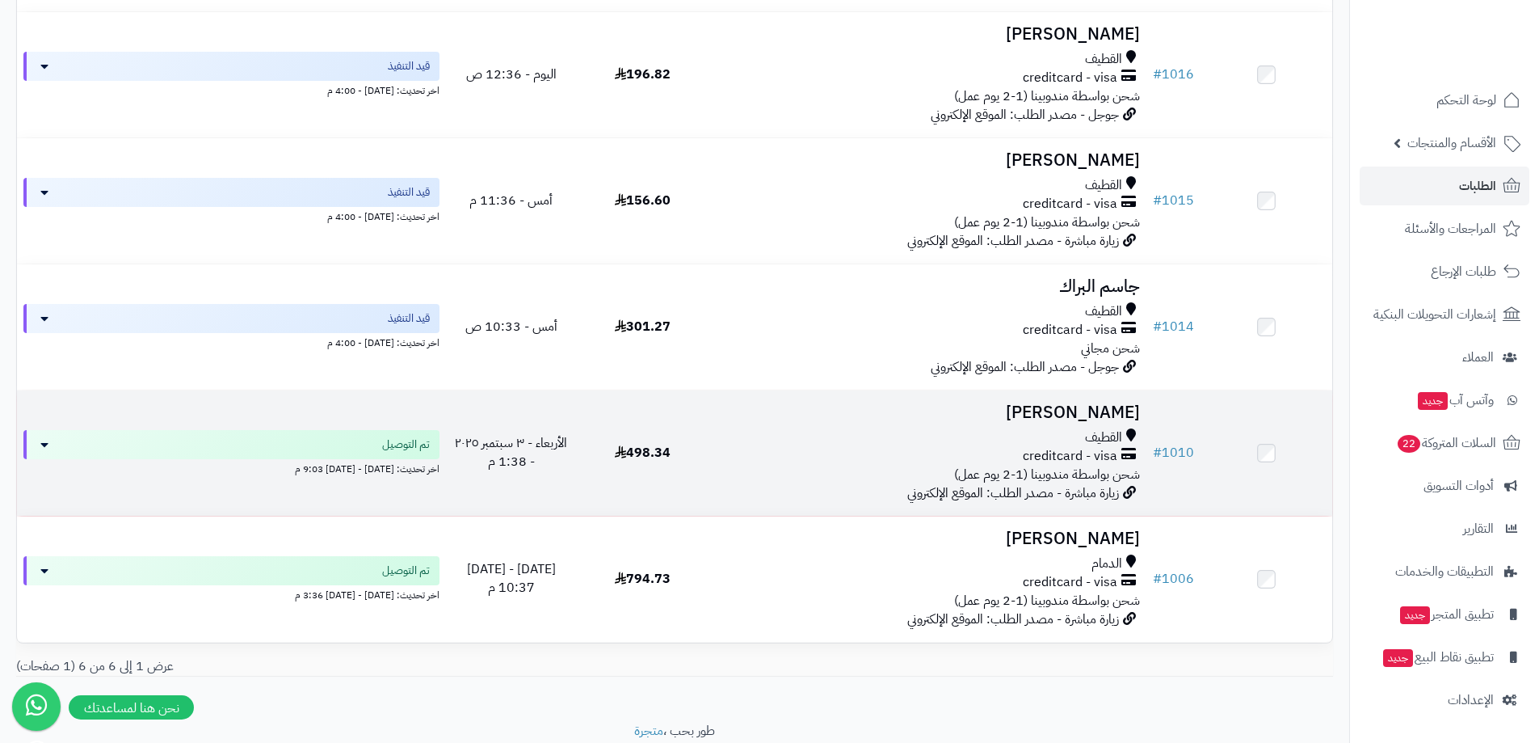
scroll to position [323, 0]
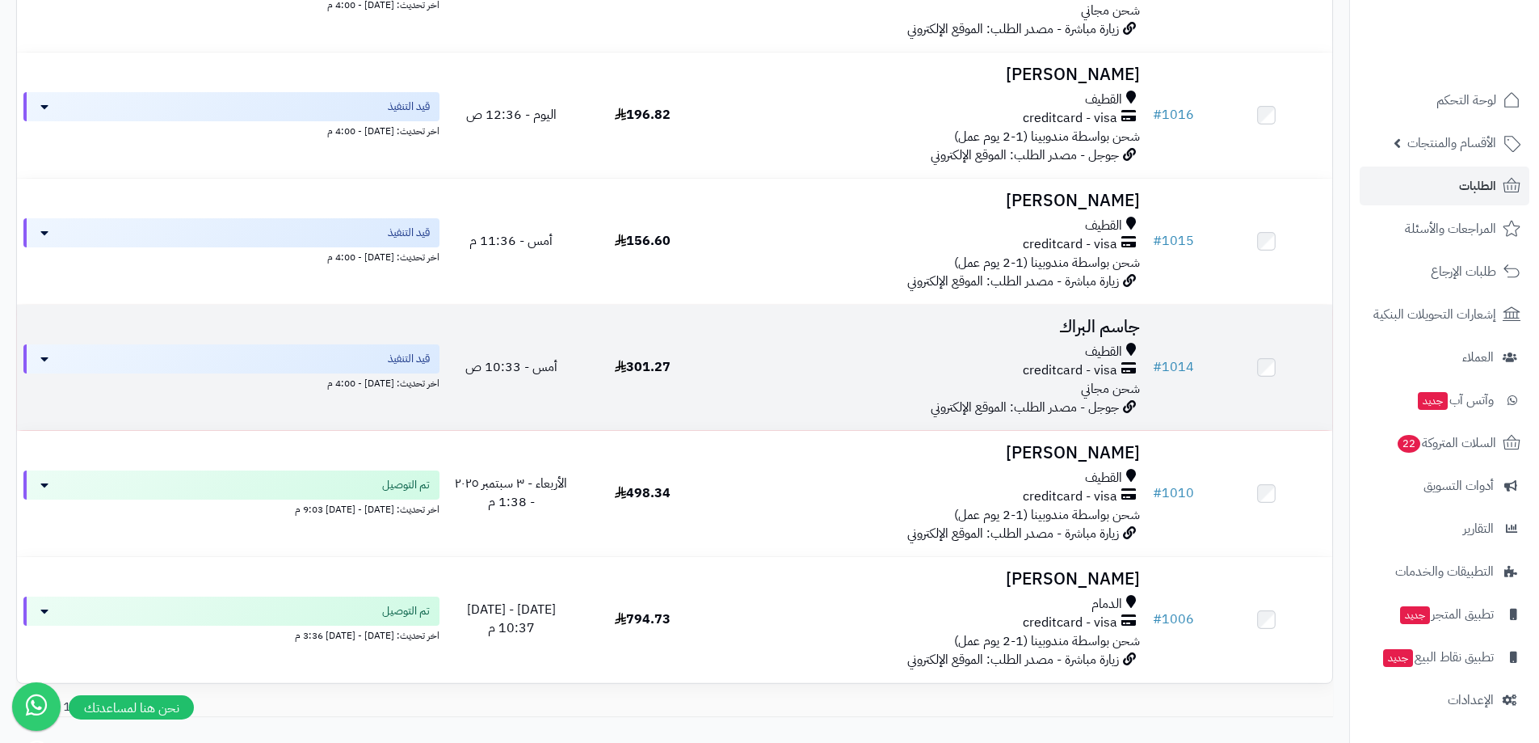
click at [995, 350] on div "القطيف" at bounding box center [927, 352] width 425 height 19
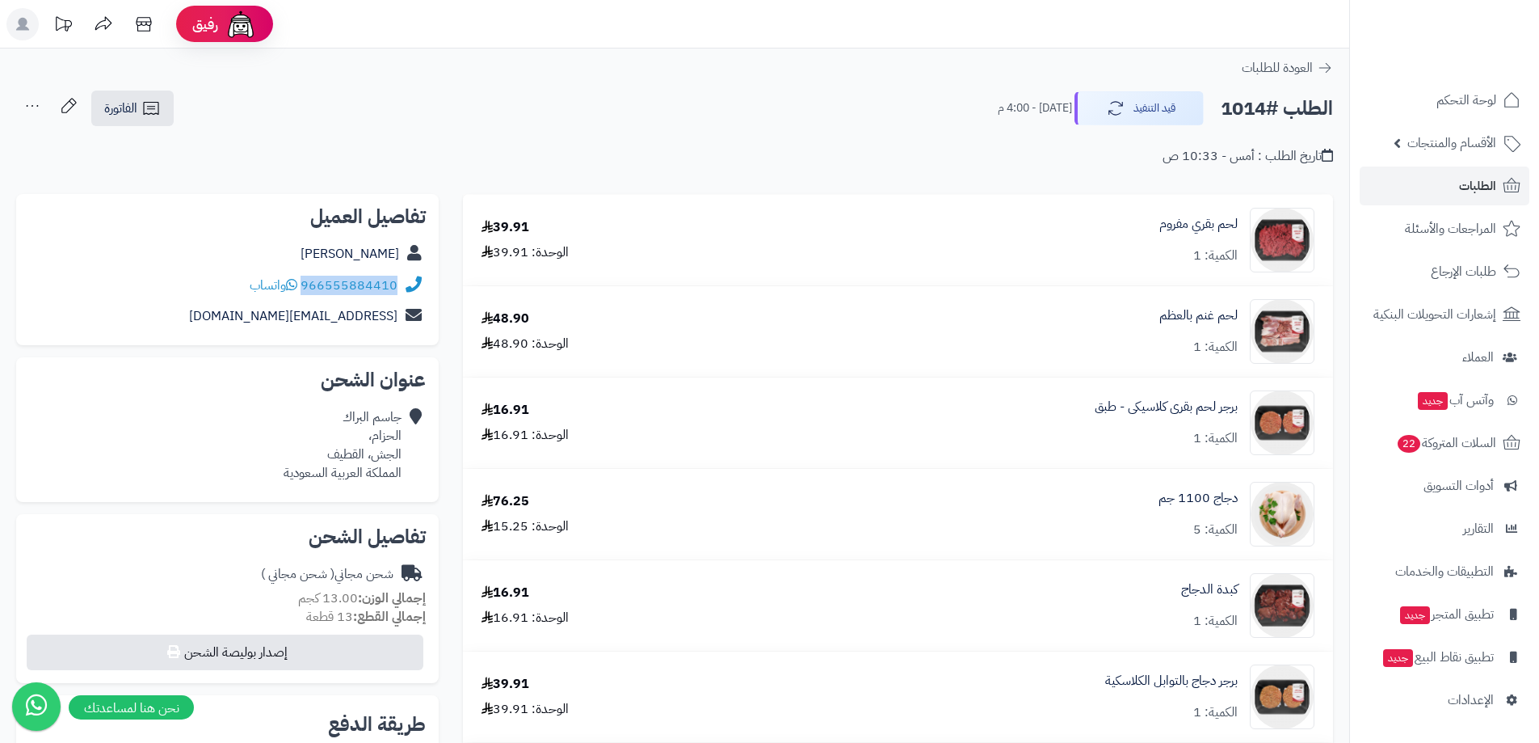
drag, startPoint x: 394, startPoint y: 296, endPoint x: 305, endPoint y: 297, distance: 88.9
click at [305, 297] on div "966555884410 واتساب" at bounding box center [227, 286] width 397 height 32
copy link "966555884410"
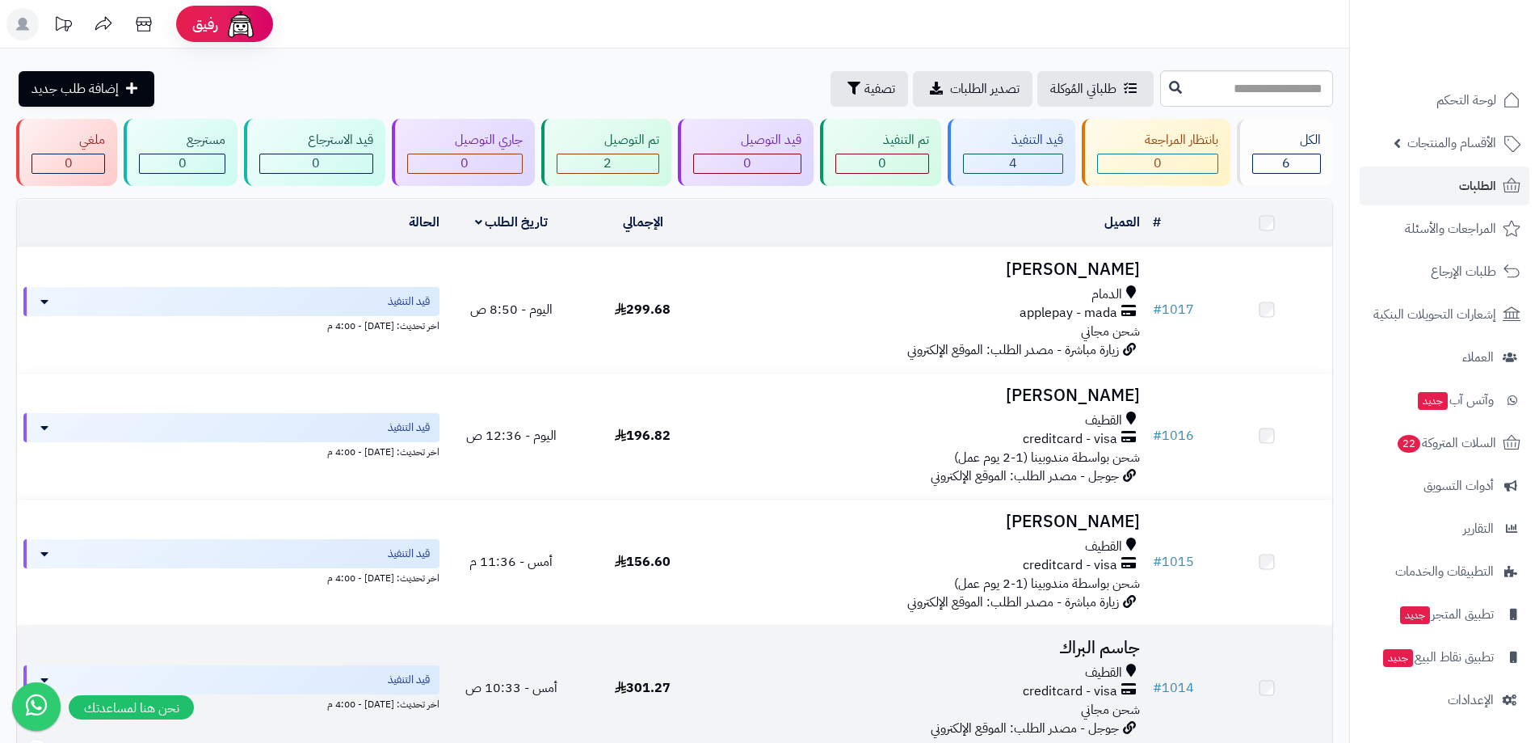
scroll to position [323, 0]
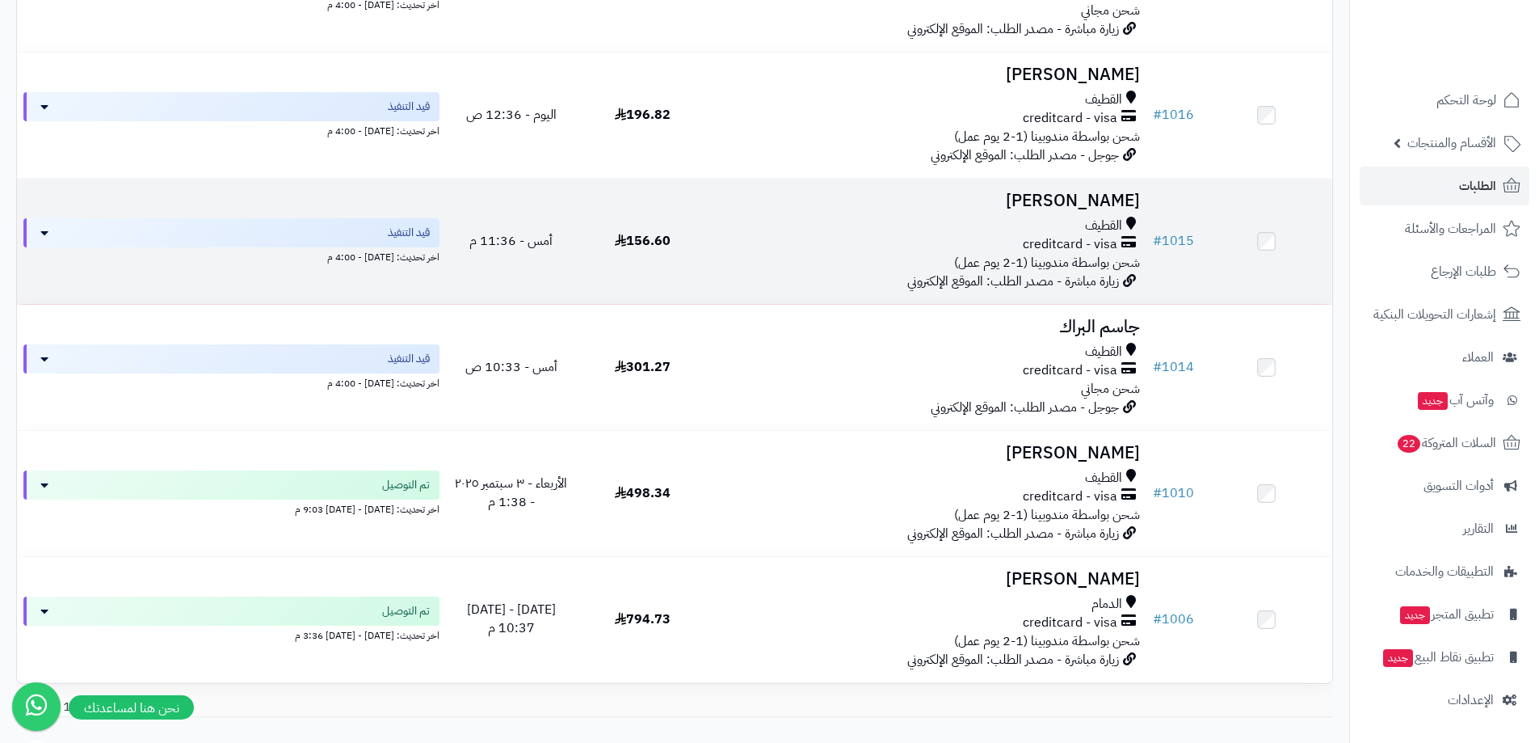
click at [1020, 246] on div "creditcard - visa" at bounding box center [927, 244] width 425 height 19
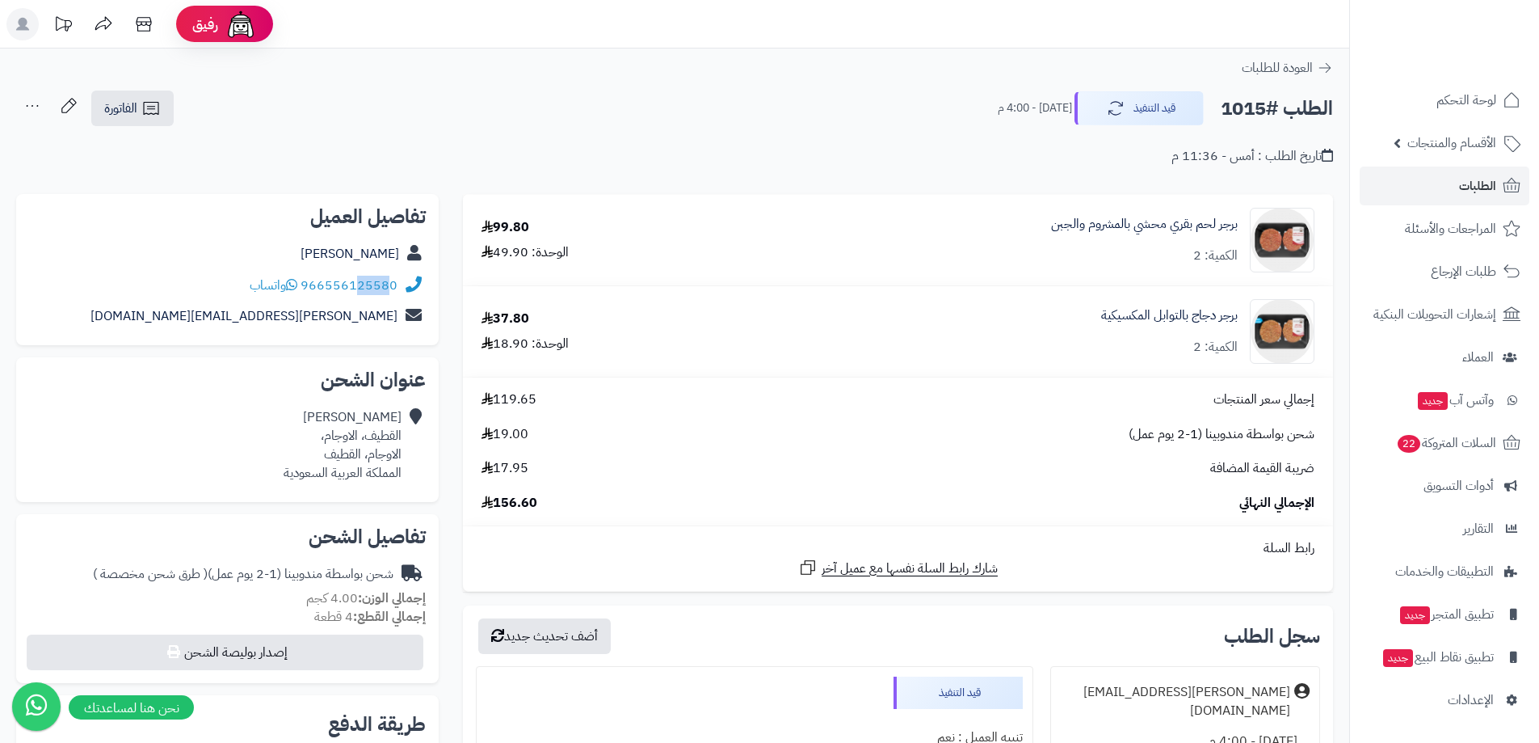
drag, startPoint x: 393, startPoint y: 297, endPoint x: 360, endPoint y: 295, distance: 32.4
click at [360, 295] on div "966556125580 واتساب" at bounding box center [227, 286] width 397 height 32
drag, startPoint x: 396, startPoint y: 299, endPoint x: 305, endPoint y: 292, distance: 91.6
click at [305, 292] on div "966556125580 واتساب" at bounding box center [227, 286] width 397 height 32
copy link "966556125580"
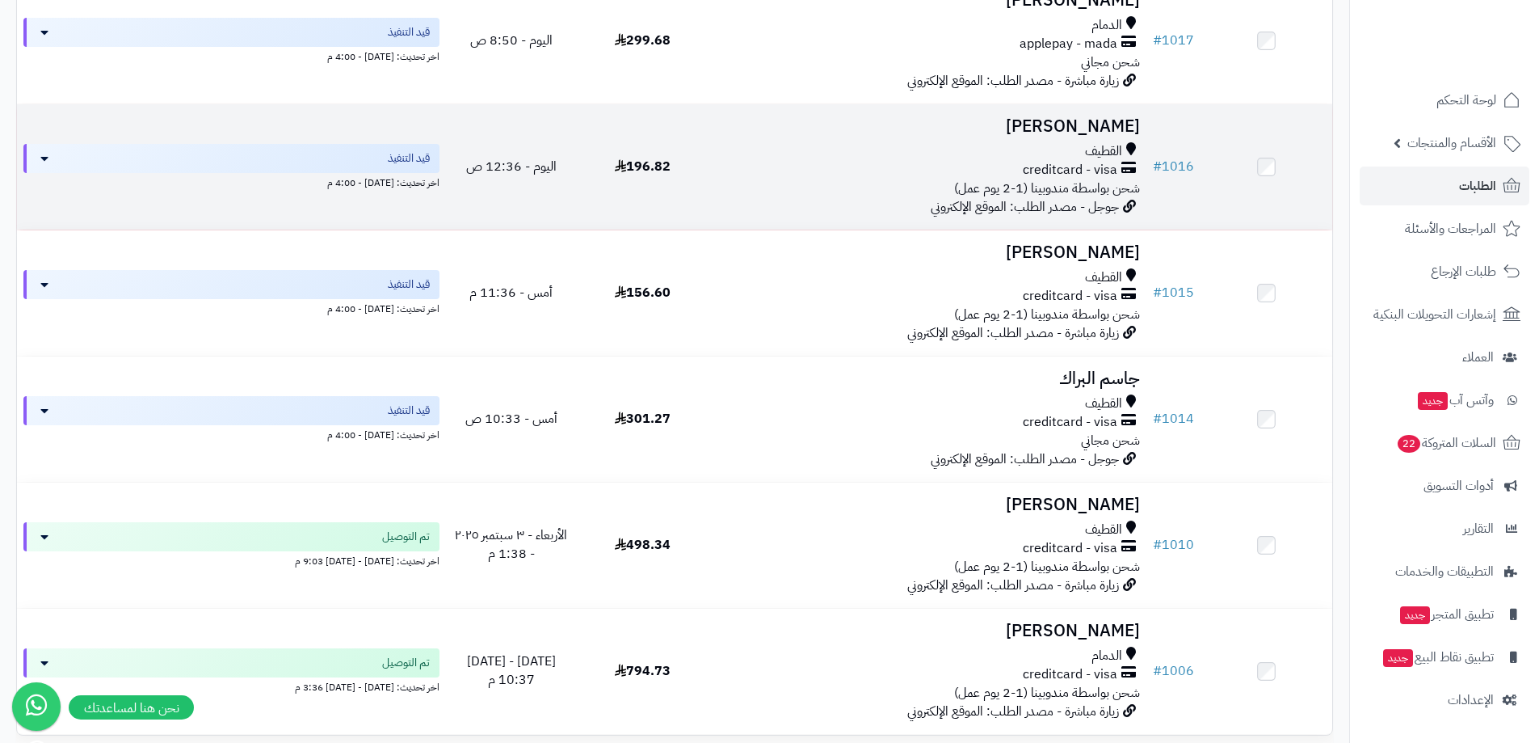
scroll to position [242, 0]
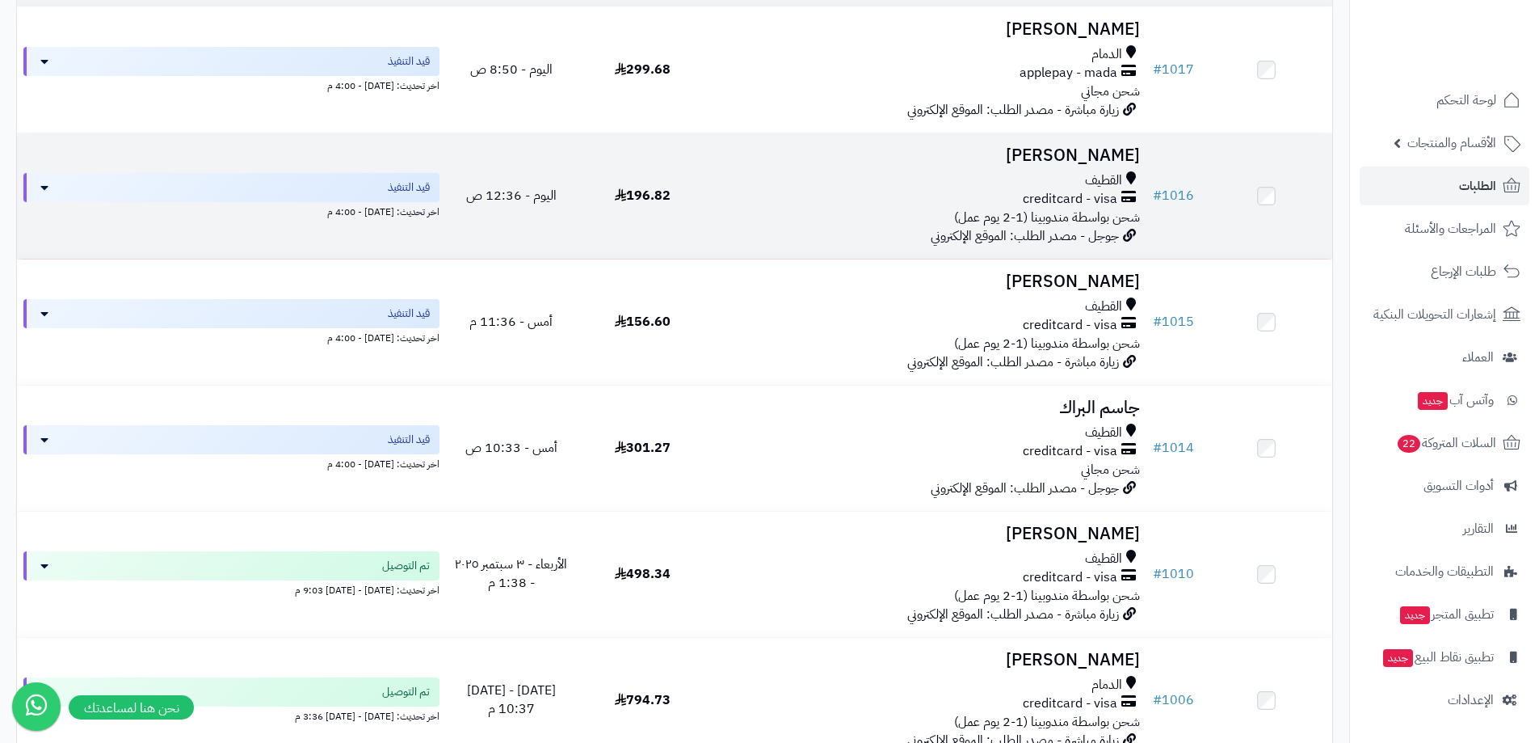
click at [850, 217] on div "القطيف creditcard - visa شحن بواسطة مندوبينا (1-2 يوم عمل)" at bounding box center [927, 199] width 425 height 56
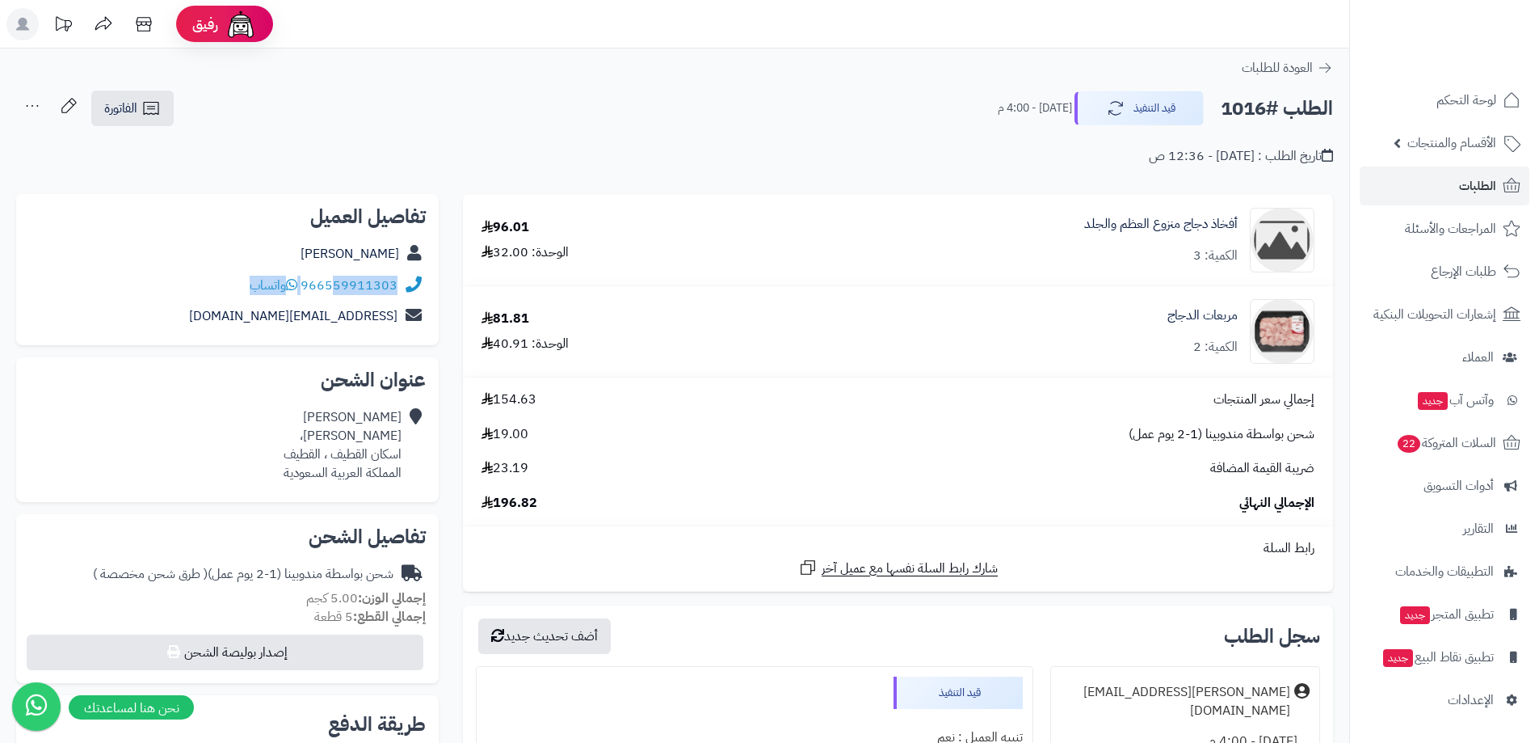
drag, startPoint x: 398, startPoint y: 301, endPoint x: 336, endPoint y: 296, distance: 61.7
click at [336, 296] on div "تفاصيل العميل Zainab Mahfoodh 966559911303 واتساب [EMAIL_ADDRESS][DOMAIN_NAME]" at bounding box center [227, 270] width 423 height 152
click at [336, 296] on div "966559911303 واتساب" at bounding box center [227, 286] width 397 height 32
drag, startPoint x: 394, startPoint y: 296, endPoint x: 304, endPoint y: 294, distance: 90.5
click at [304, 294] on div "966559911303 واتساب" at bounding box center [227, 286] width 397 height 32
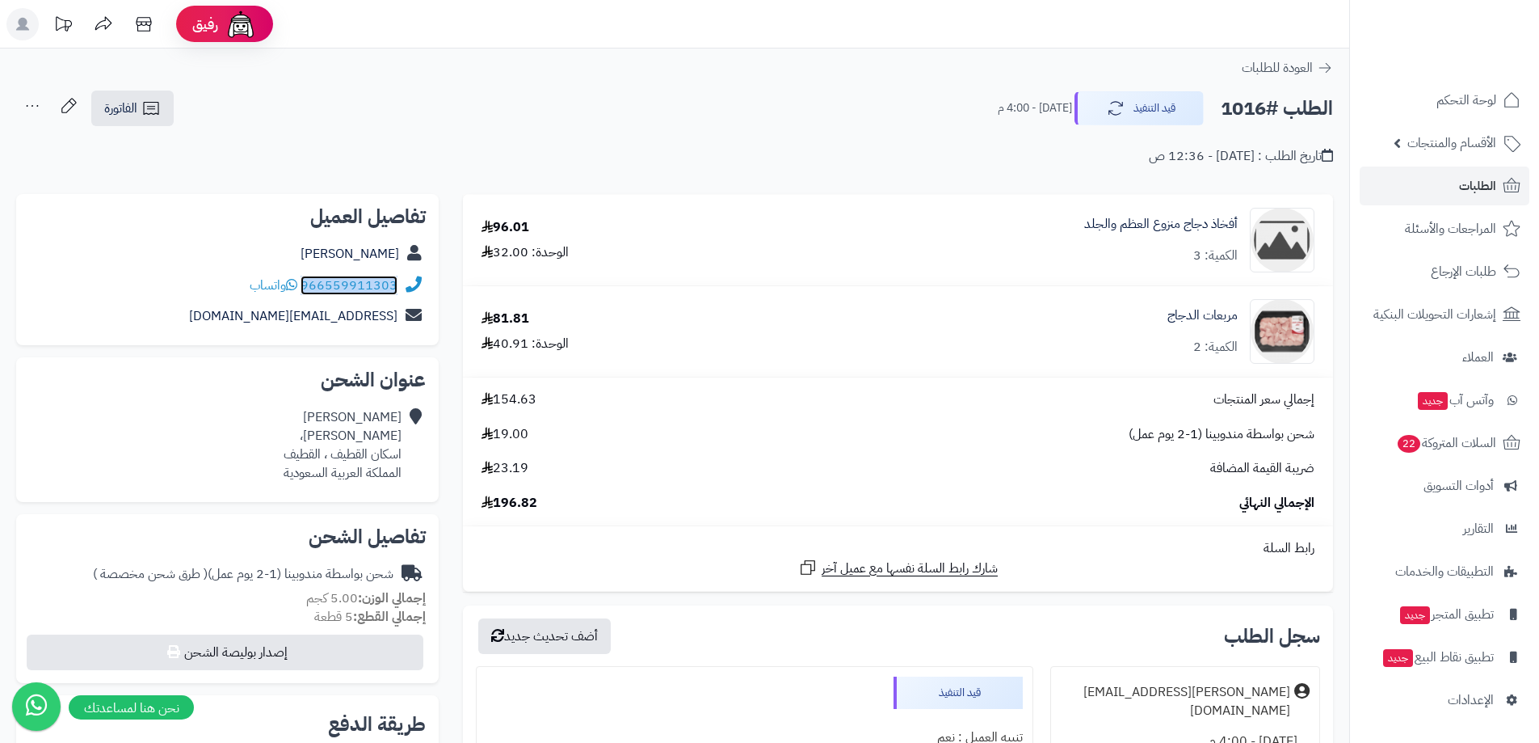
copy link "966559911303"
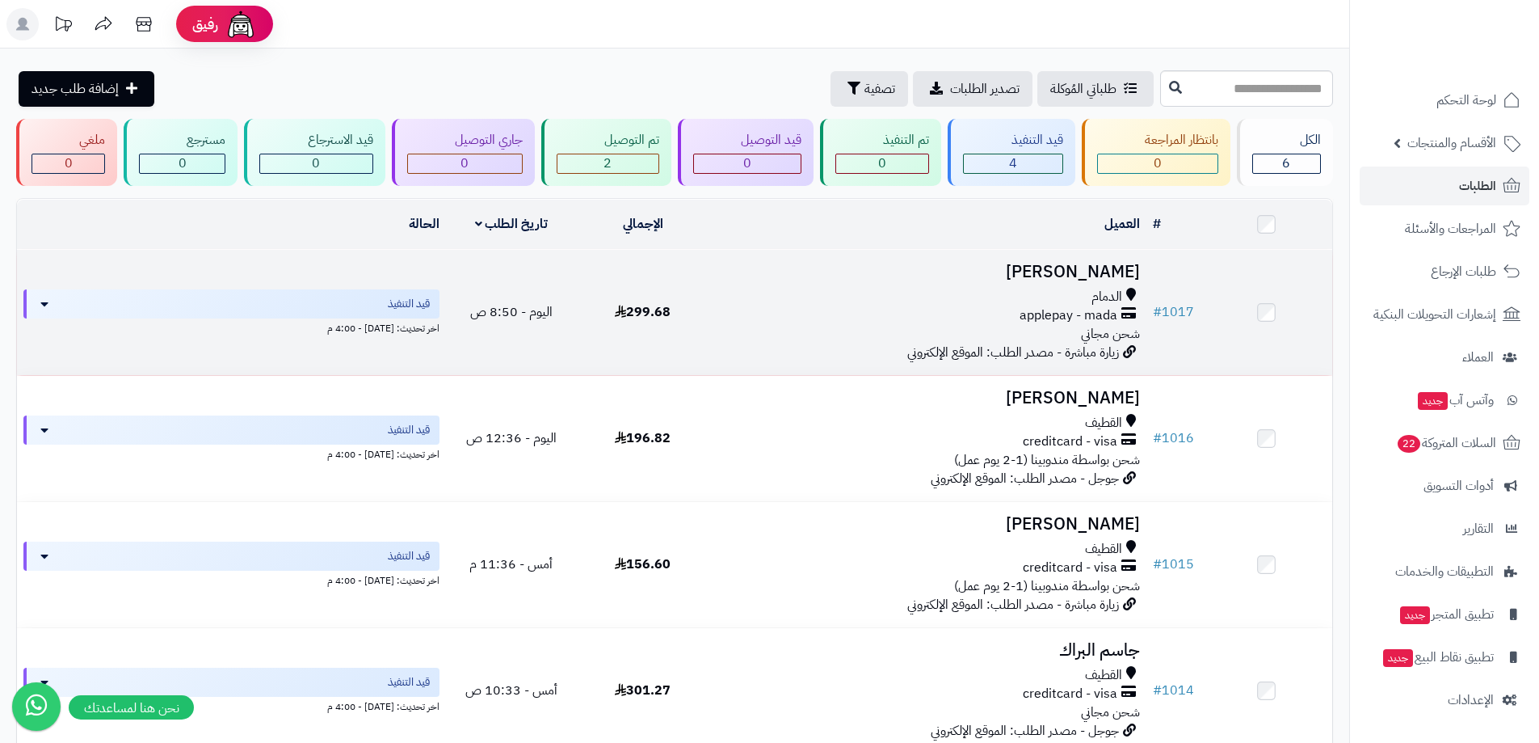
click at [1062, 311] on span "applepay - mada" at bounding box center [1069, 315] width 98 height 19
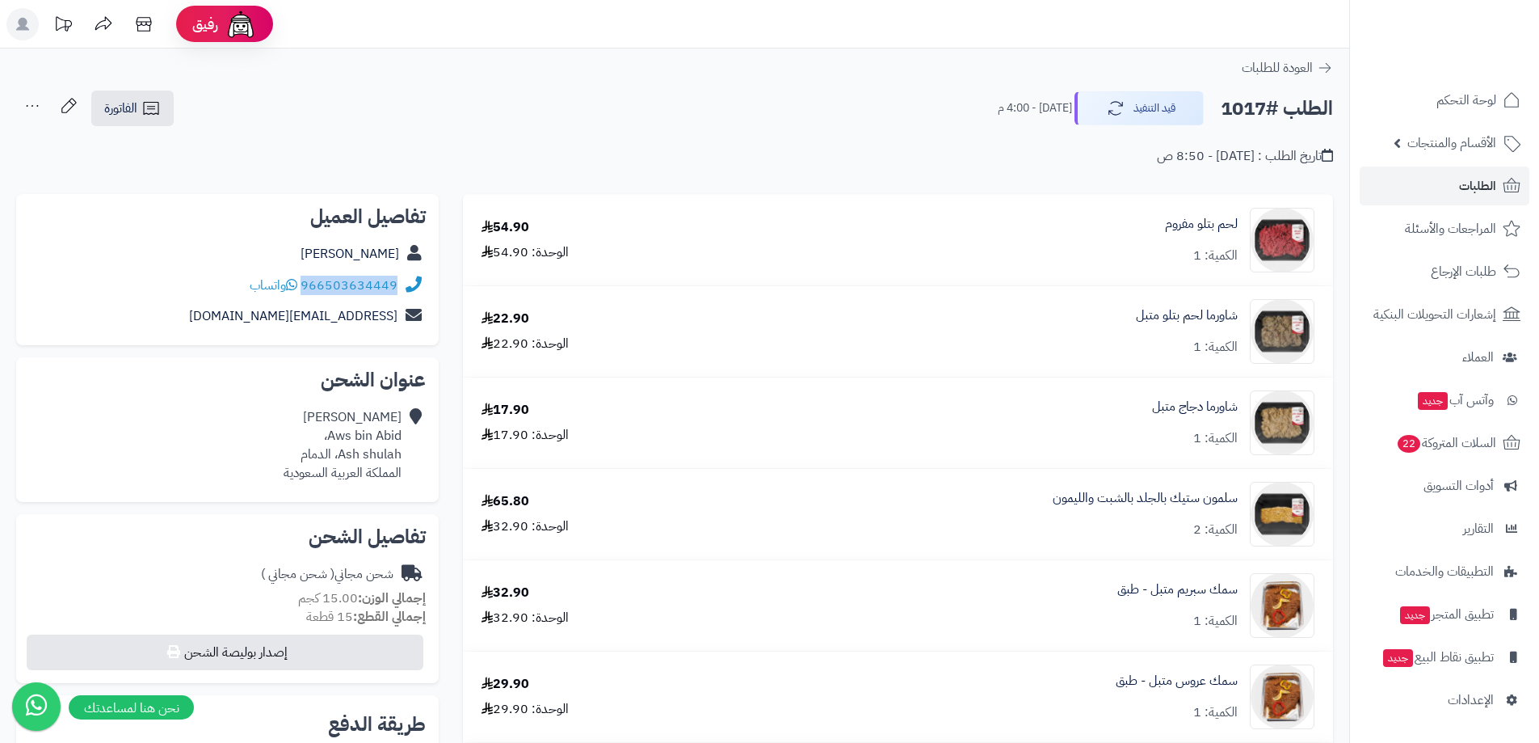
drag, startPoint x: 397, startPoint y: 295, endPoint x: 308, endPoint y: 292, distance: 88.9
click at [308, 292] on div "966503634449 واتساب" at bounding box center [227, 286] width 397 height 32
copy link "966503634449"
click at [618, 126] on div "الطلب #1017 قيد التنفيذ اليوم - 4:00 م الفاتورة طباعة الفاتورة إرسال الفاتورة إ…" at bounding box center [674, 109] width 1317 height 38
click at [1466, 190] on span "الطلبات" at bounding box center [1477, 186] width 37 height 23
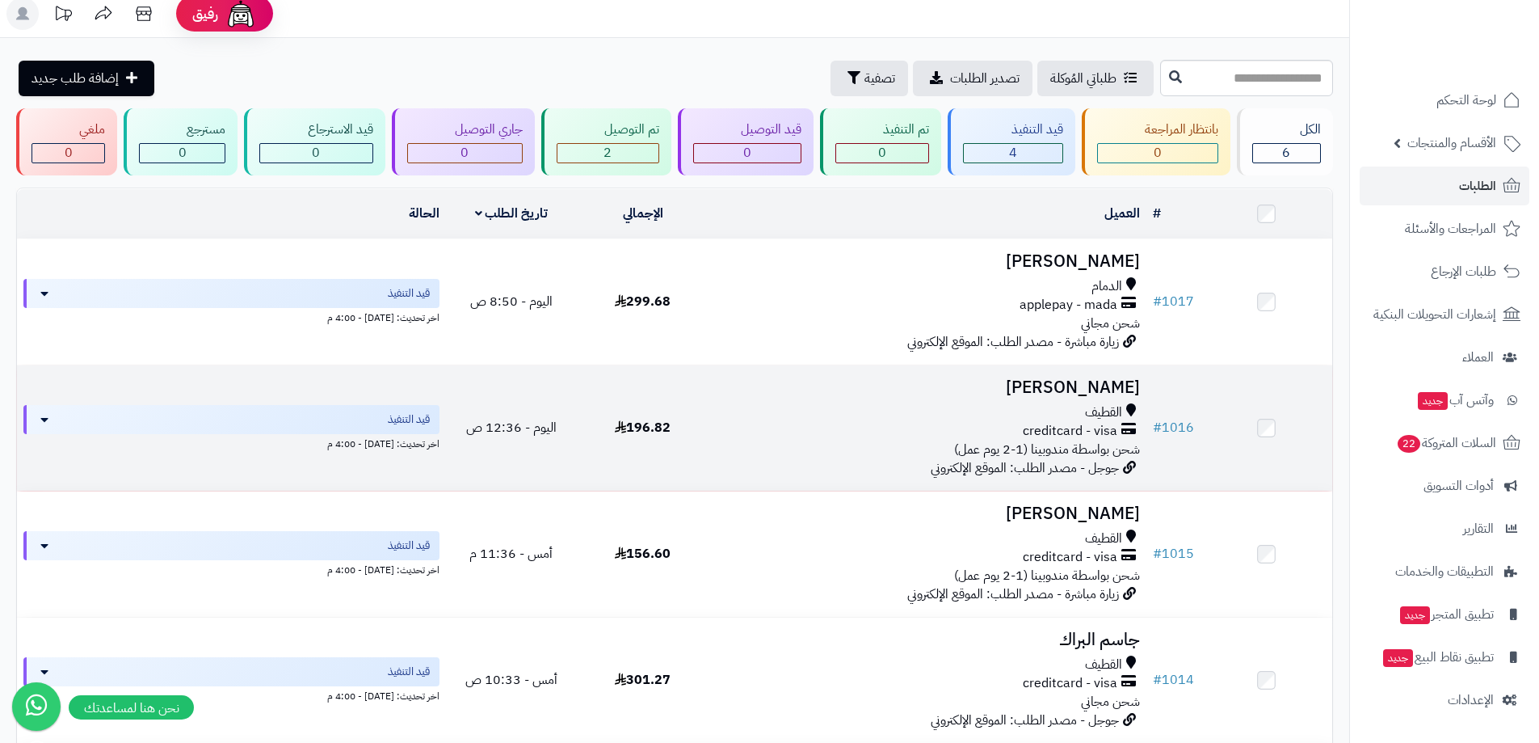
scroll to position [10, 0]
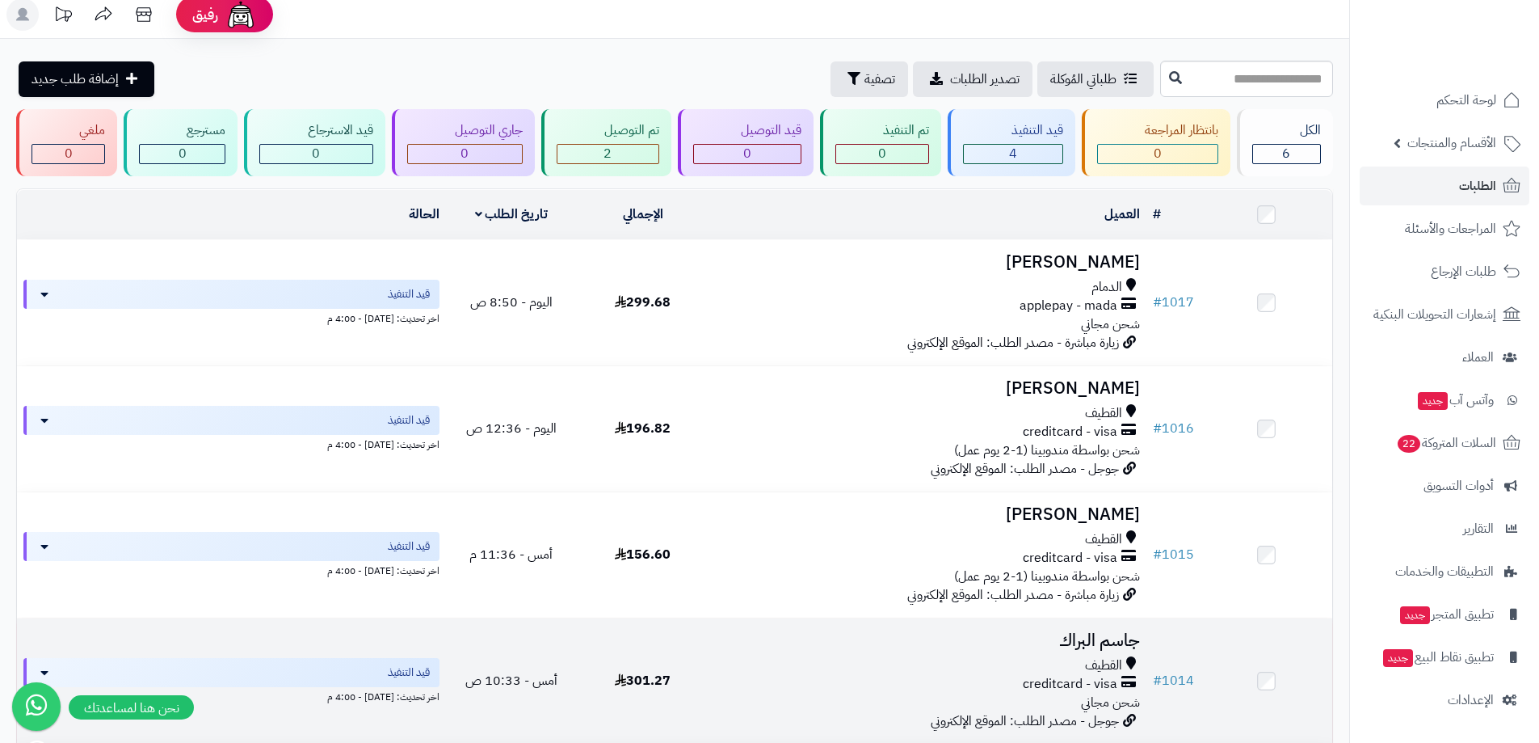
click at [1084, 647] on h3 "جاسم البراك" at bounding box center [927, 640] width 425 height 19
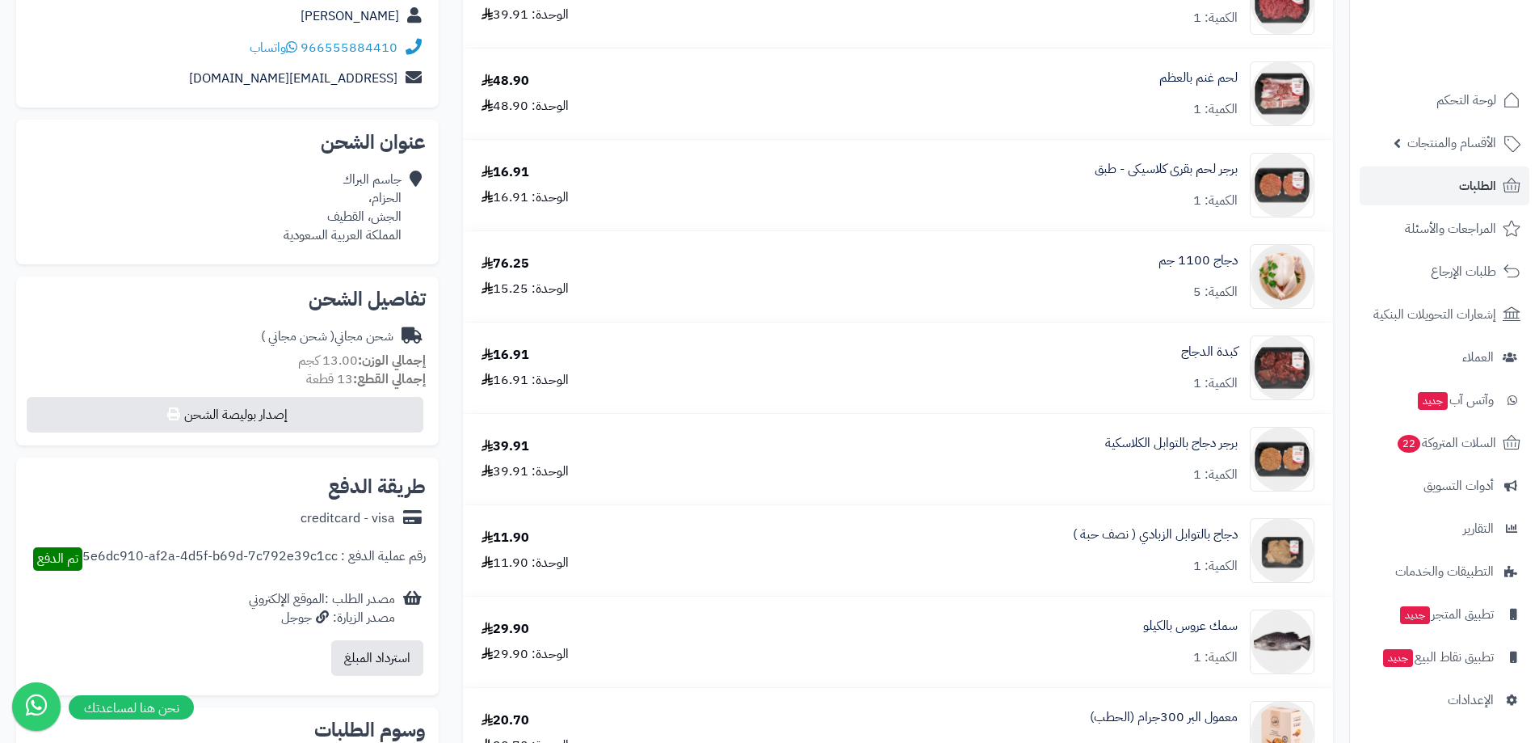
scroll to position [404, 0]
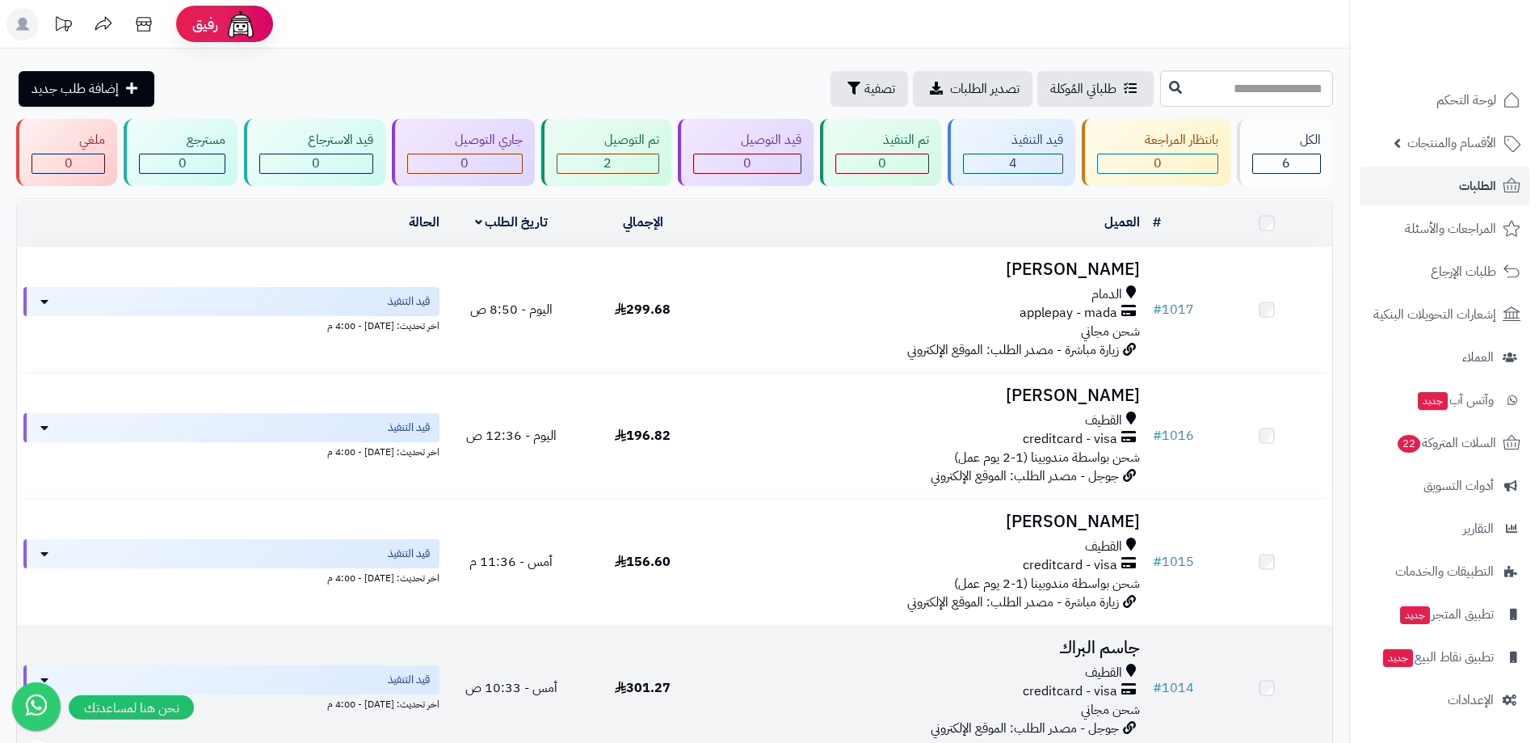
scroll to position [10, 0]
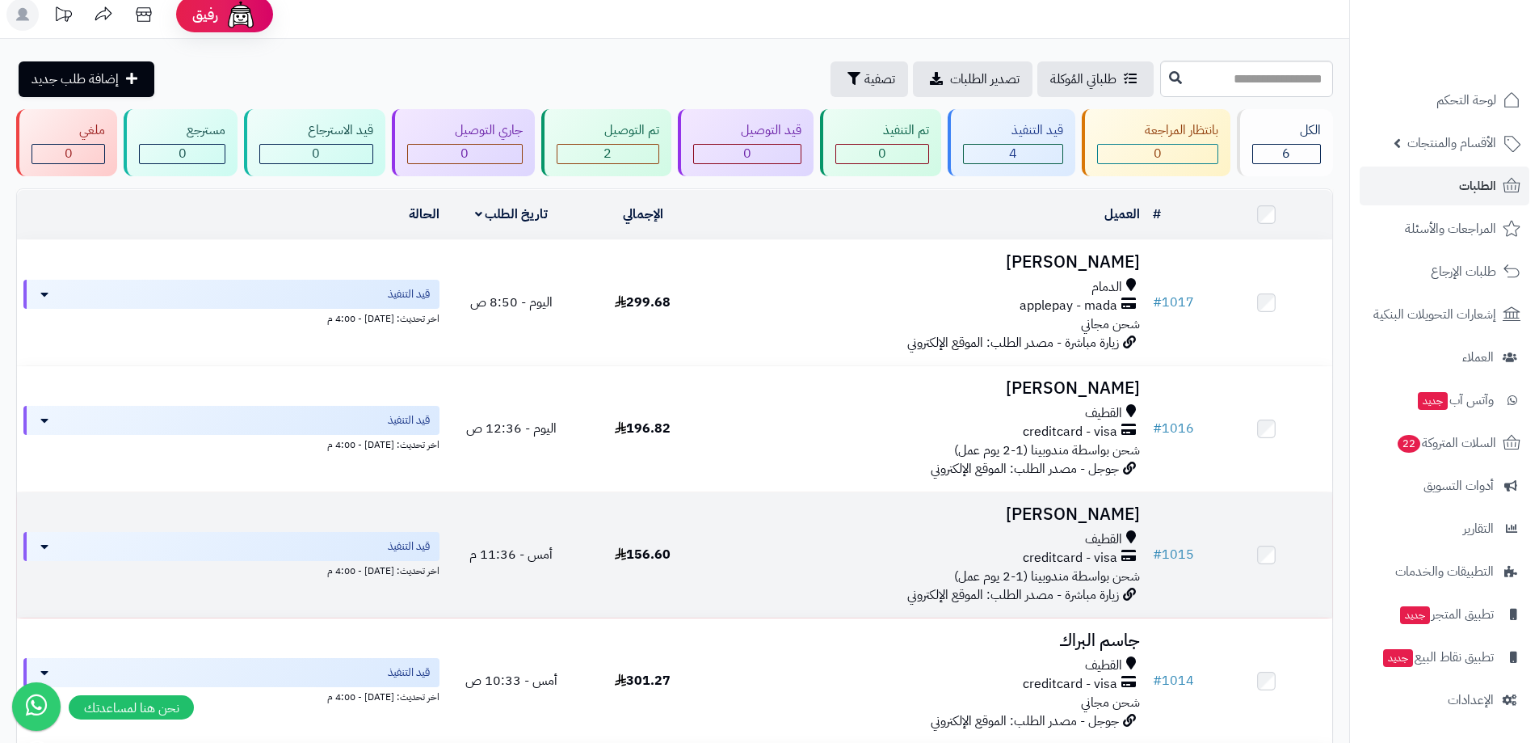
click at [907, 571] on div "القطيف creditcard - visa شحن بواسطة مندوبينا (1-2 يوم عمل)" at bounding box center [927, 558] width 425 height 56
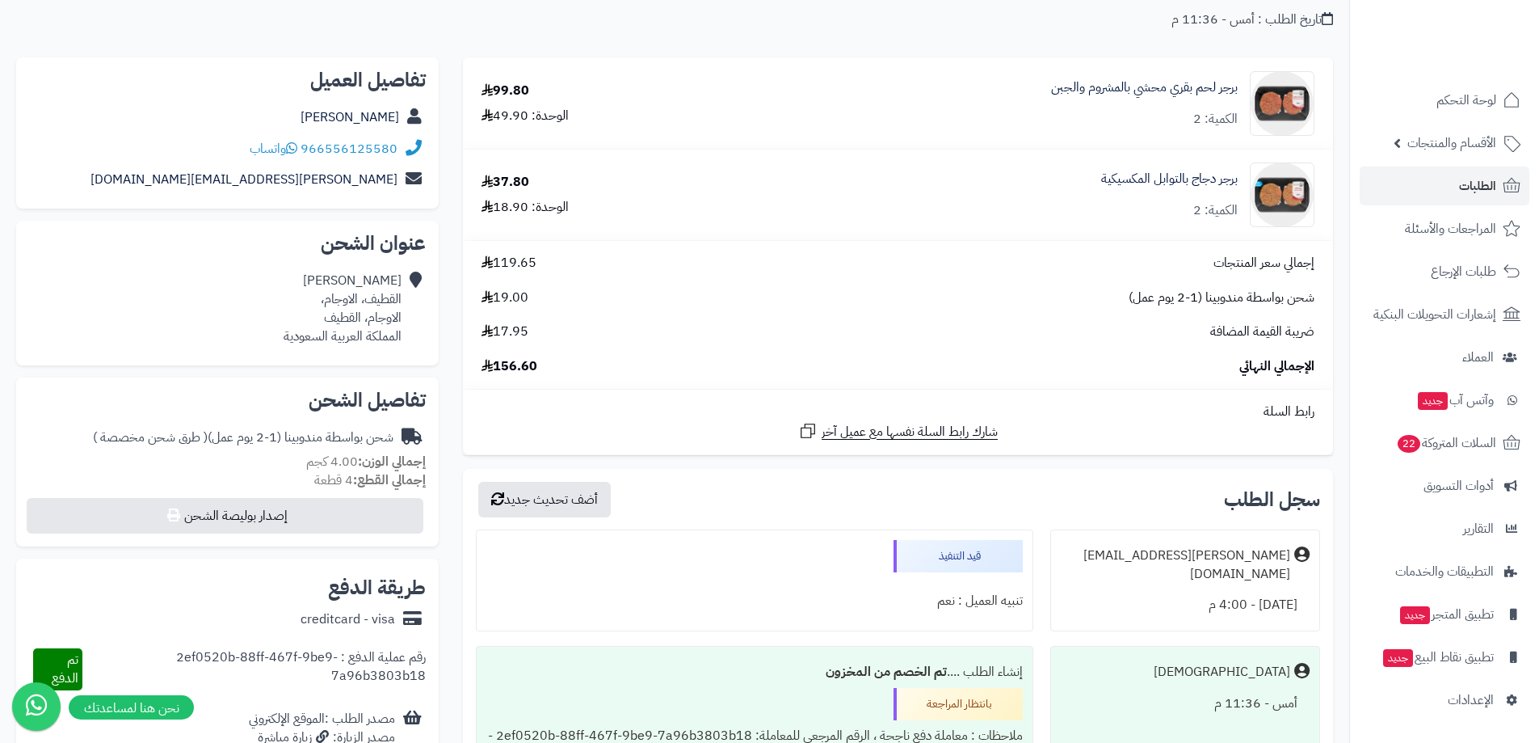
scroll to position [404, 0]
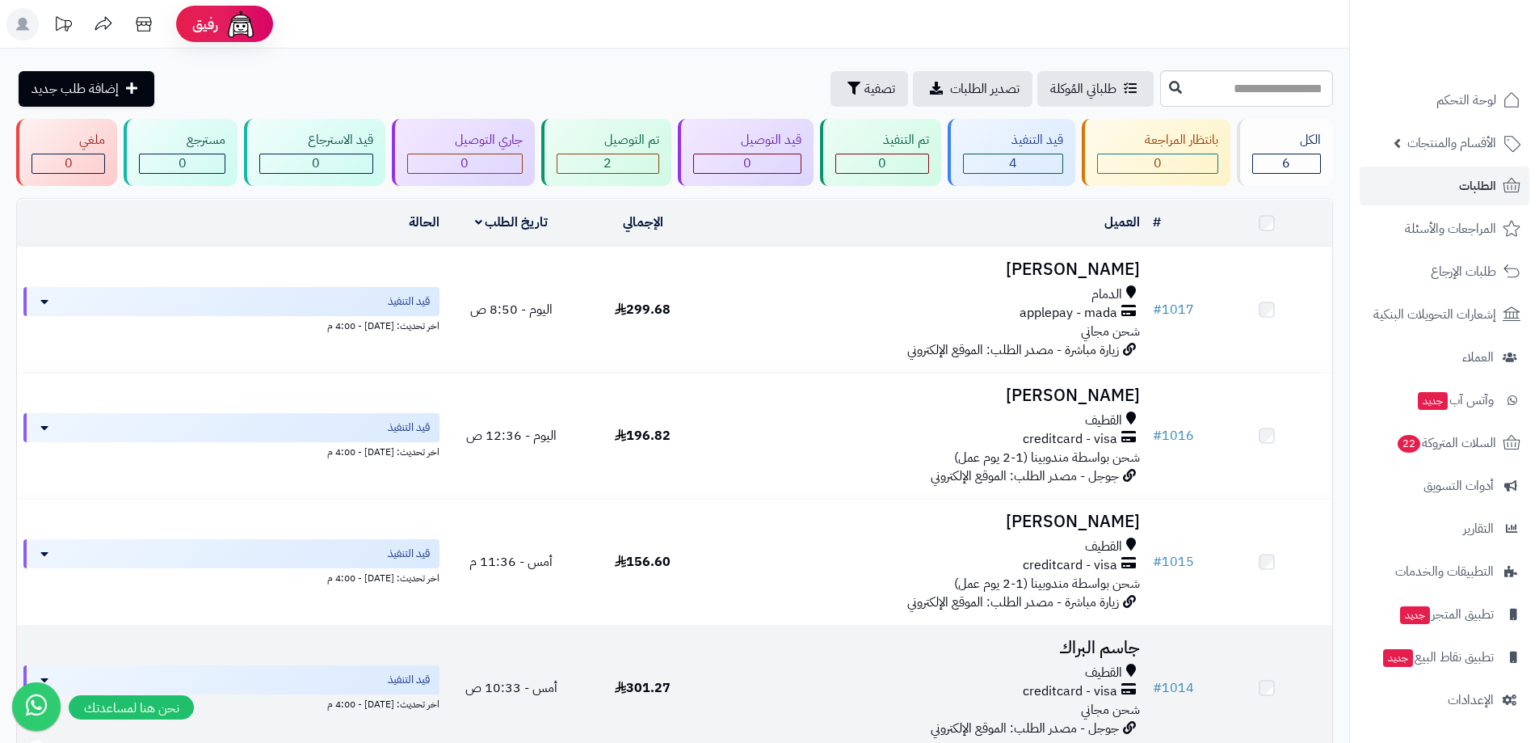
scroll to position [10, 0]
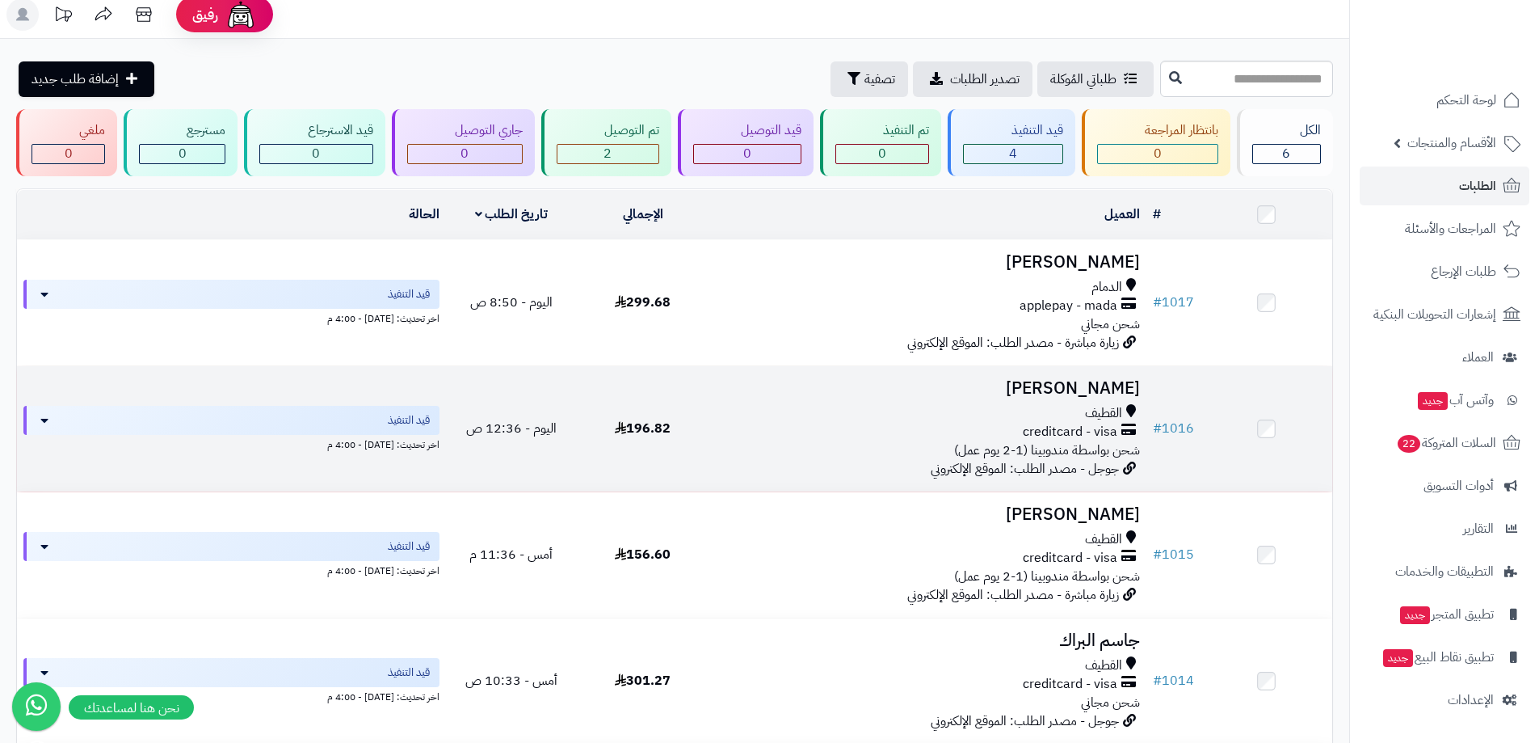
click at [1003, 417] on div "القطيف" at bounding box center [927, 413] width 425 height 19
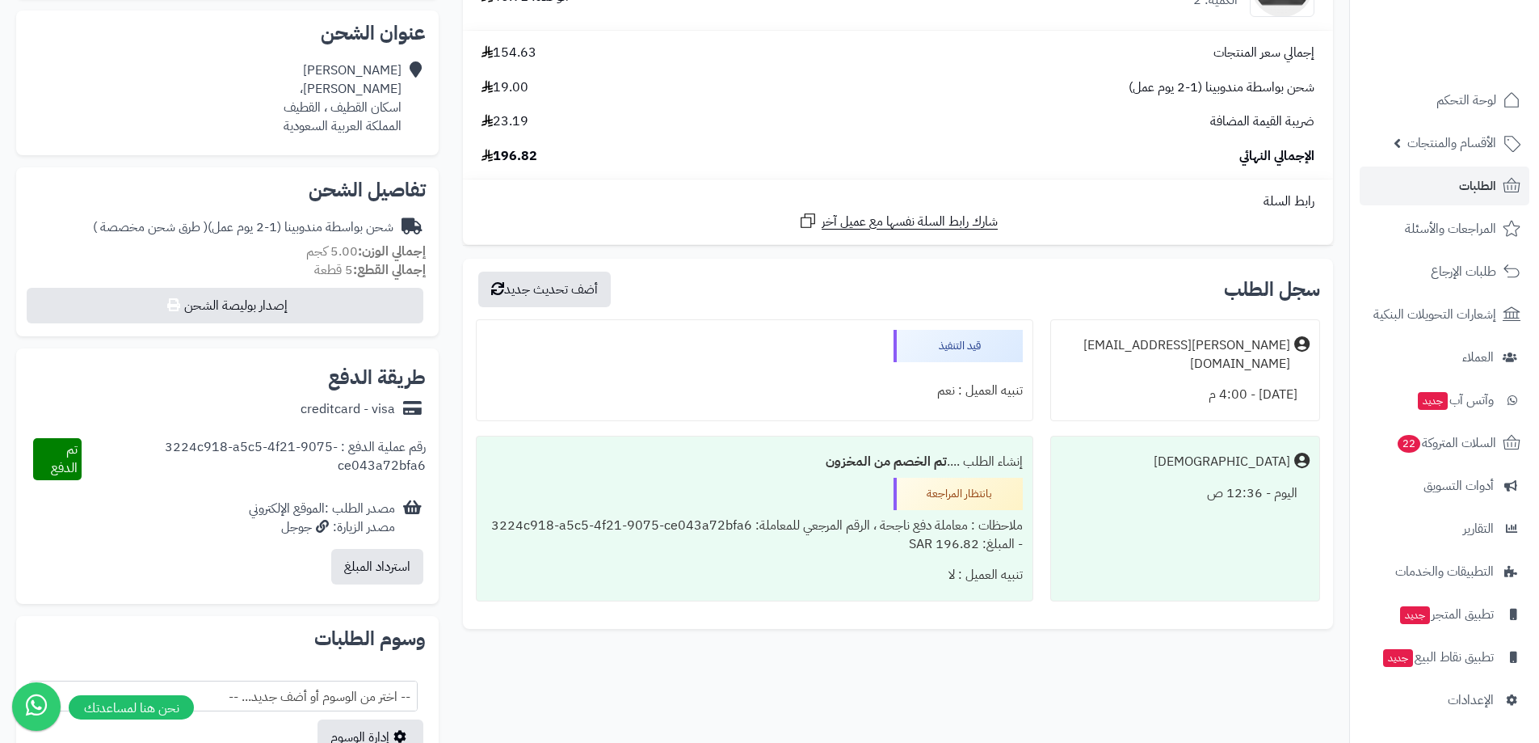
scroll to position [404, 0]
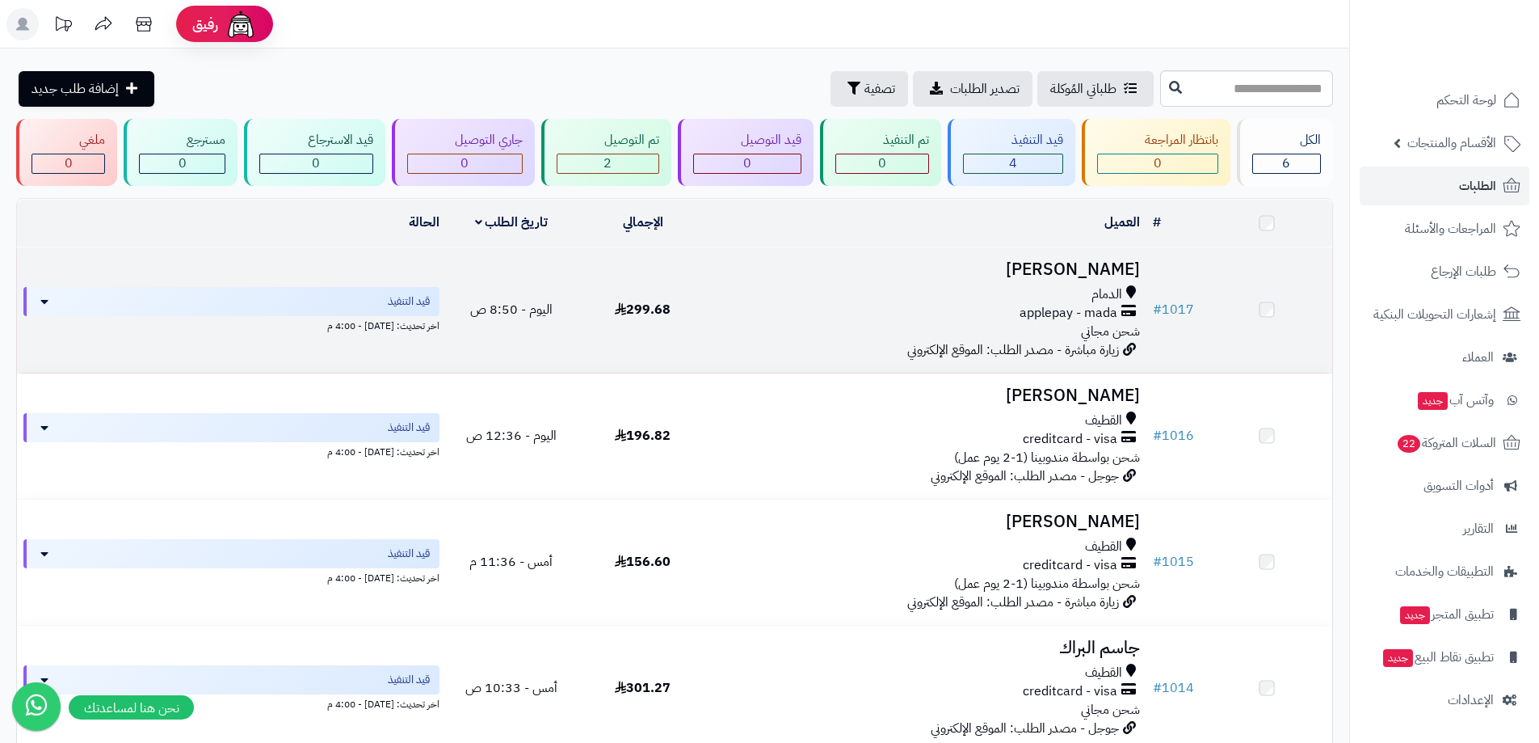
scroll to position [10, 0]
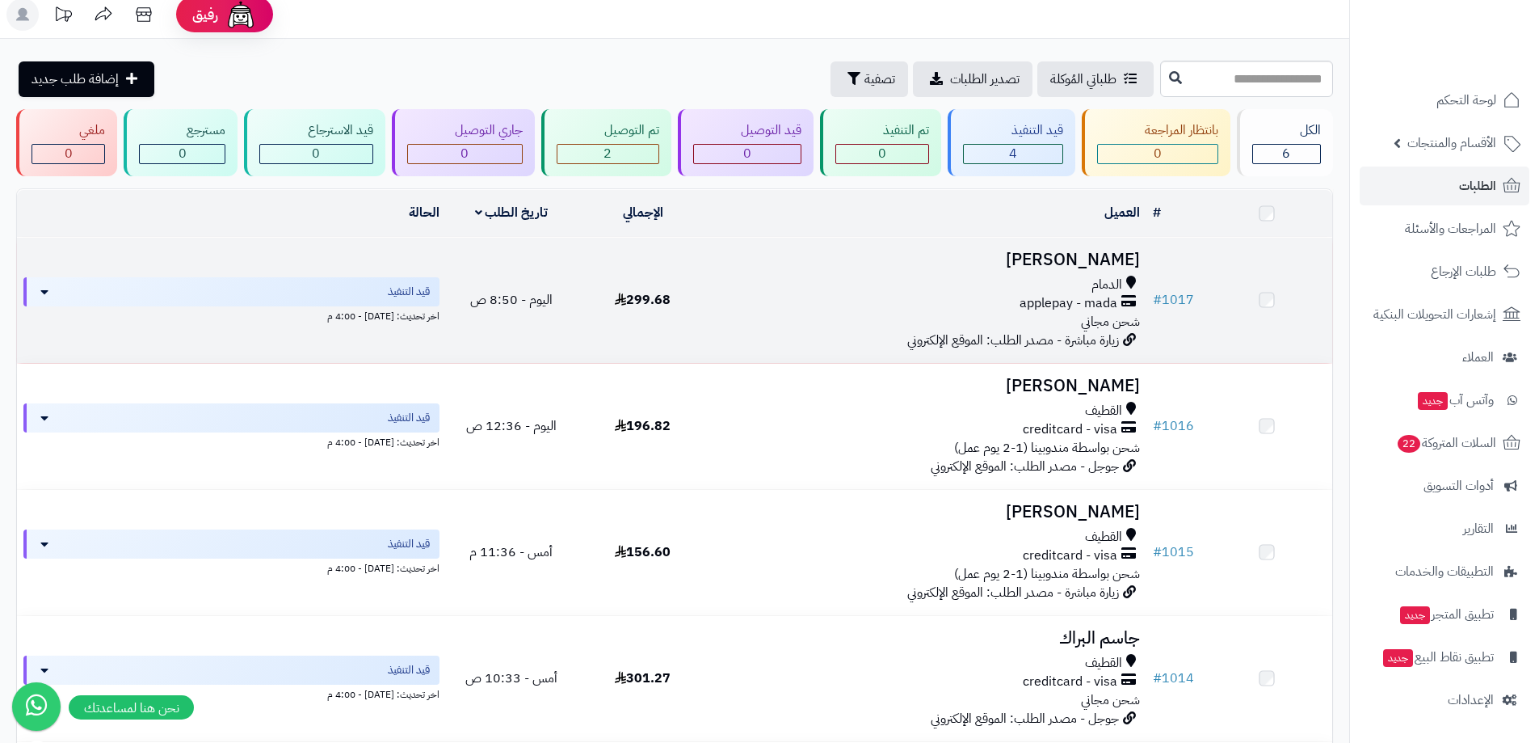
click at [929, 288] on div "الدمام" at bounding box center [927, 285] width 425 height 19
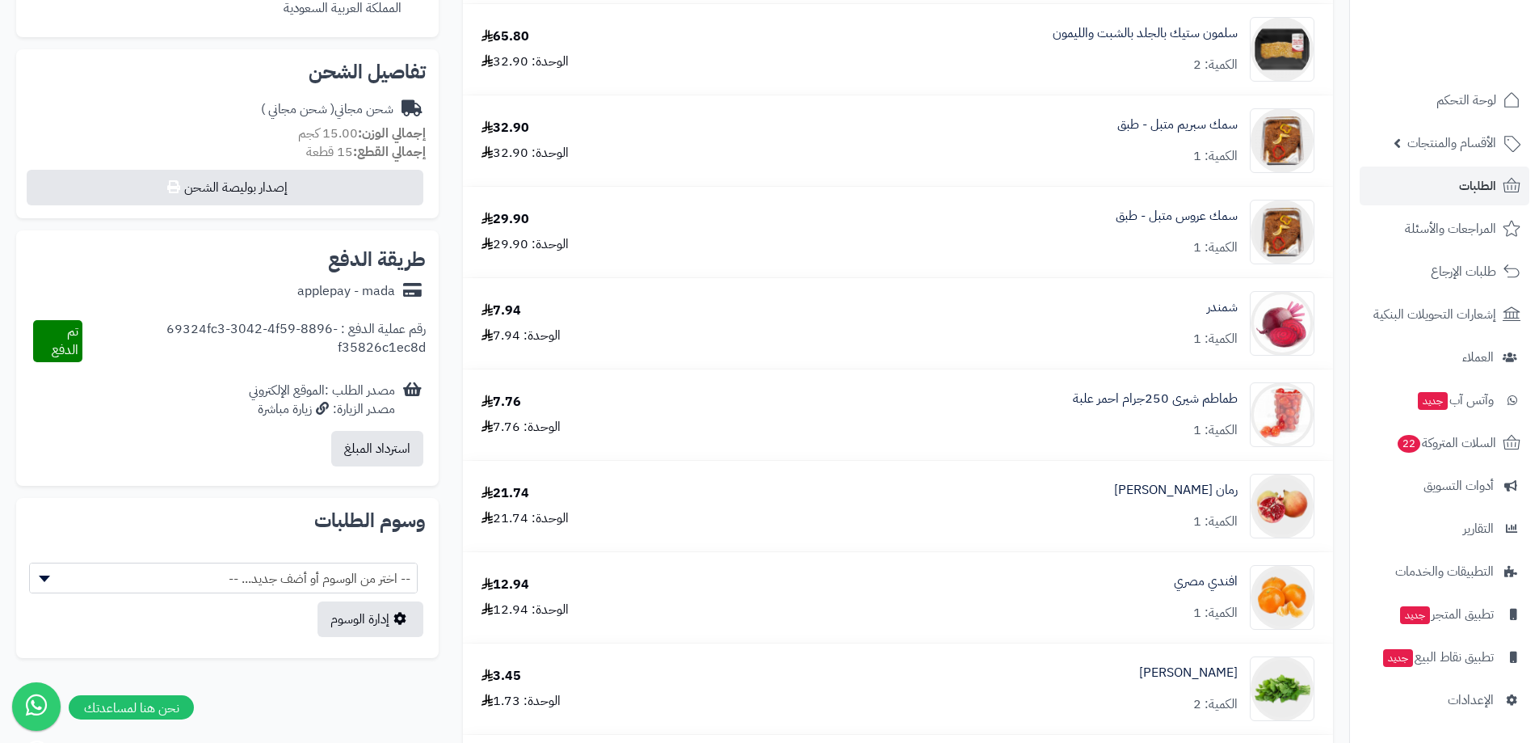
scroll to position [323, 0]
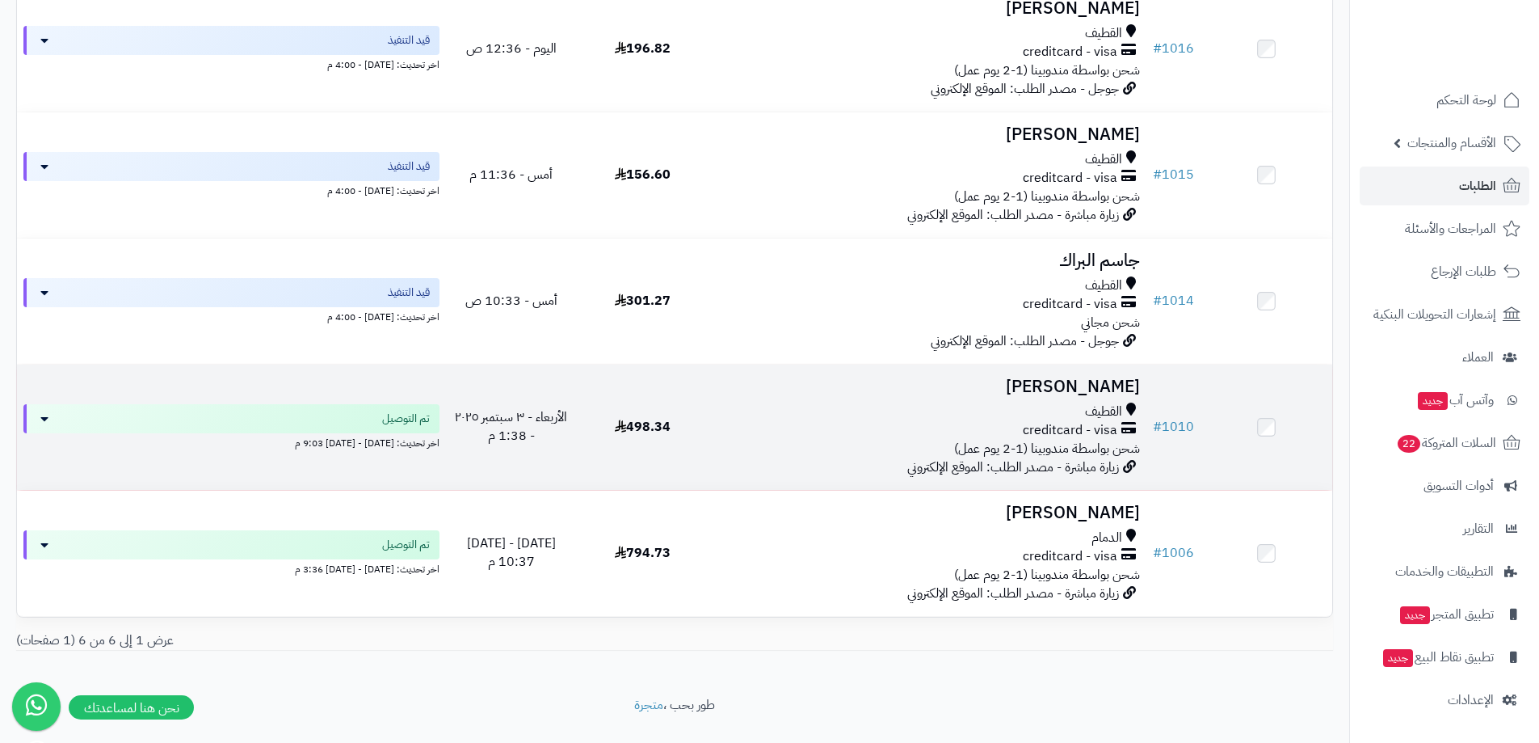
scroll to position [414, 0]
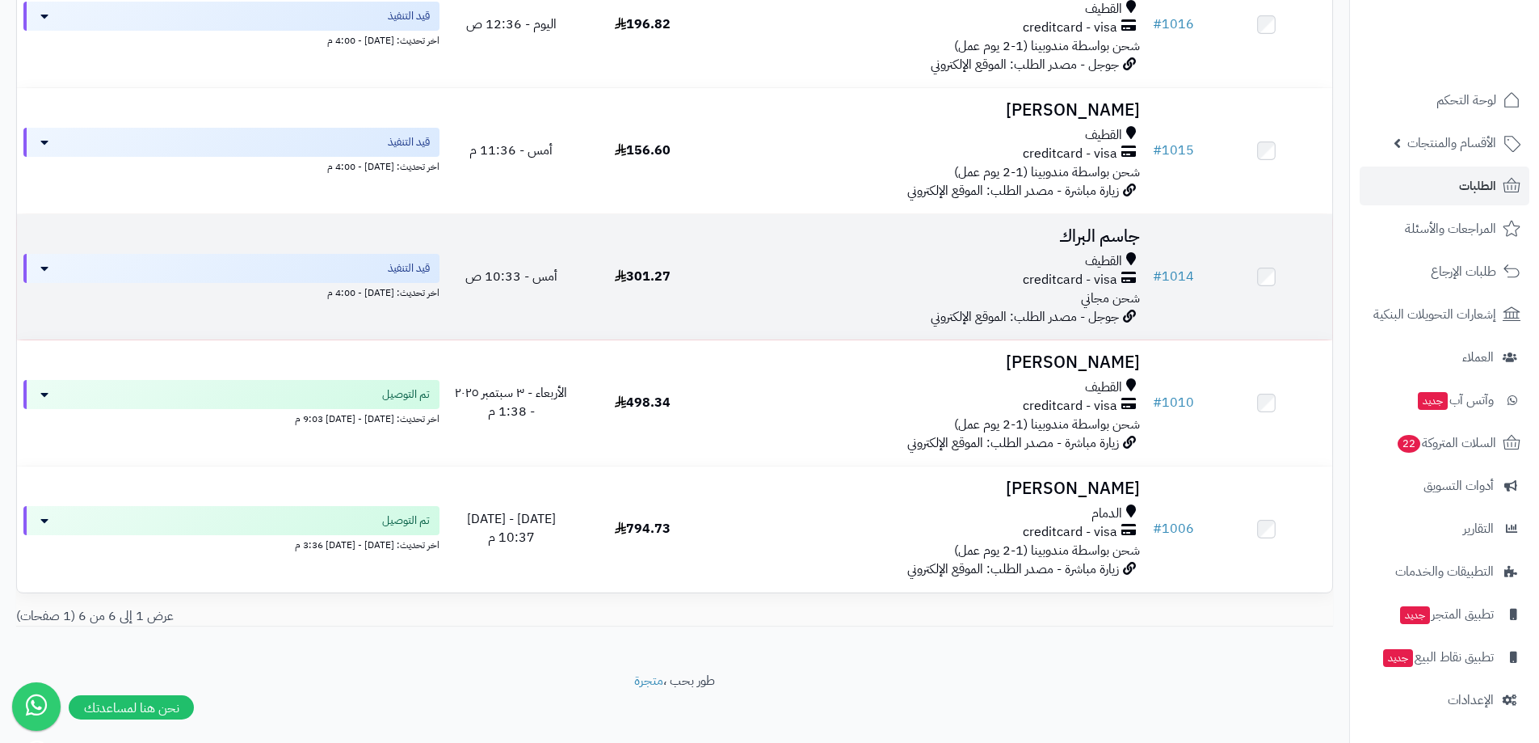
click at [917, 299] on div "القطيف creditcard - visa شحن مجاني" at bounding box center [927, 280] width 425 height 56
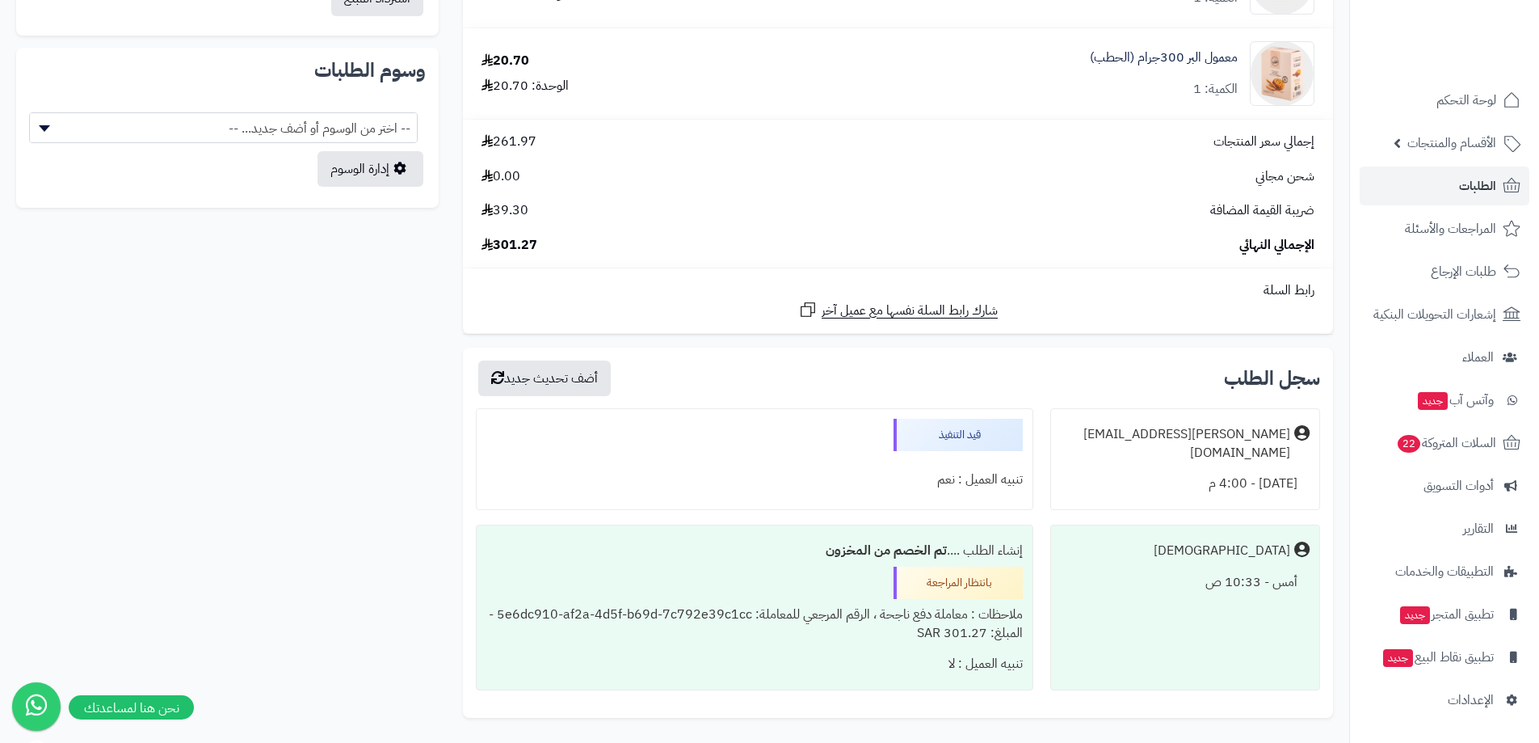
scroll to position [688, 0]
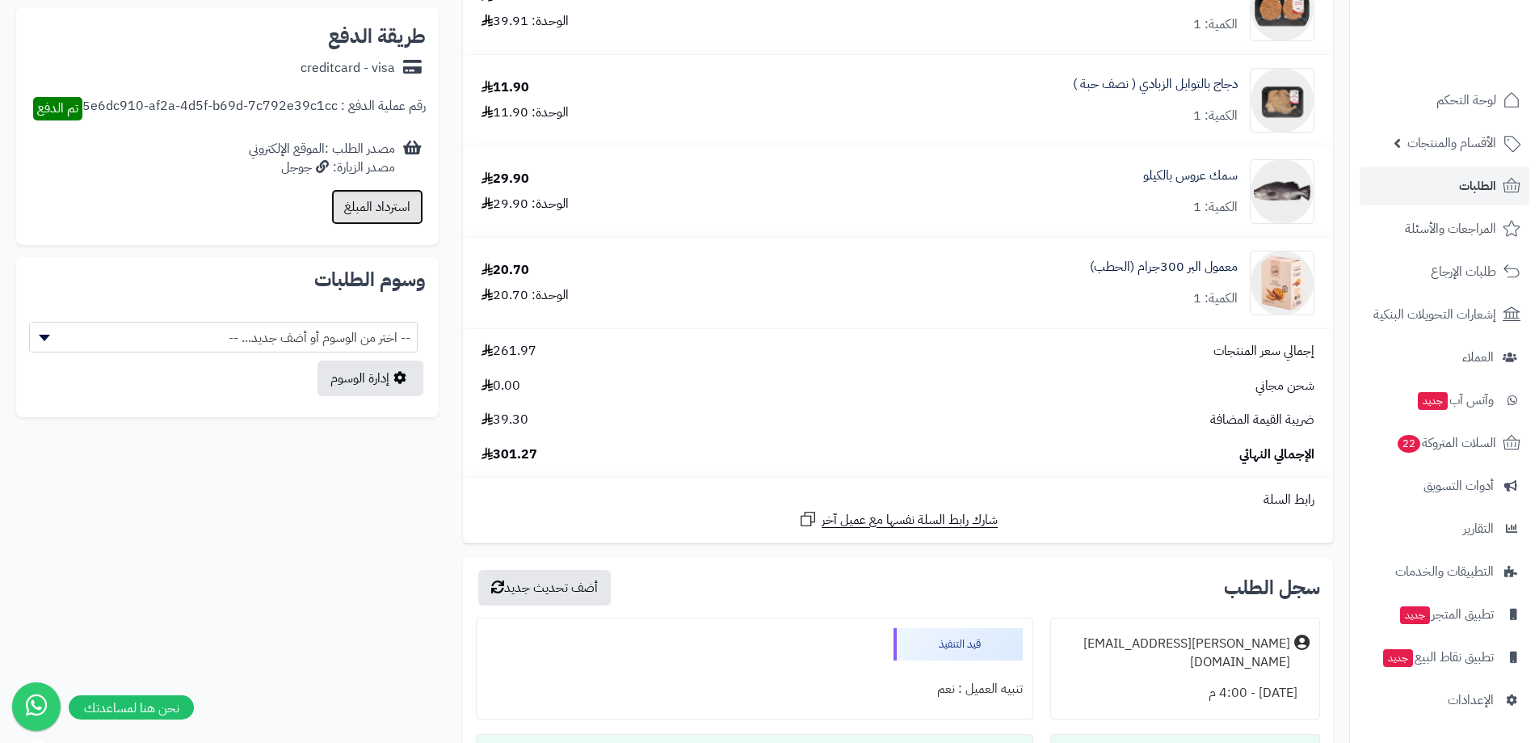
click at [363, 204] on button "استرداد المبلغ" at bounding box center [377, 207] width 92 height 36
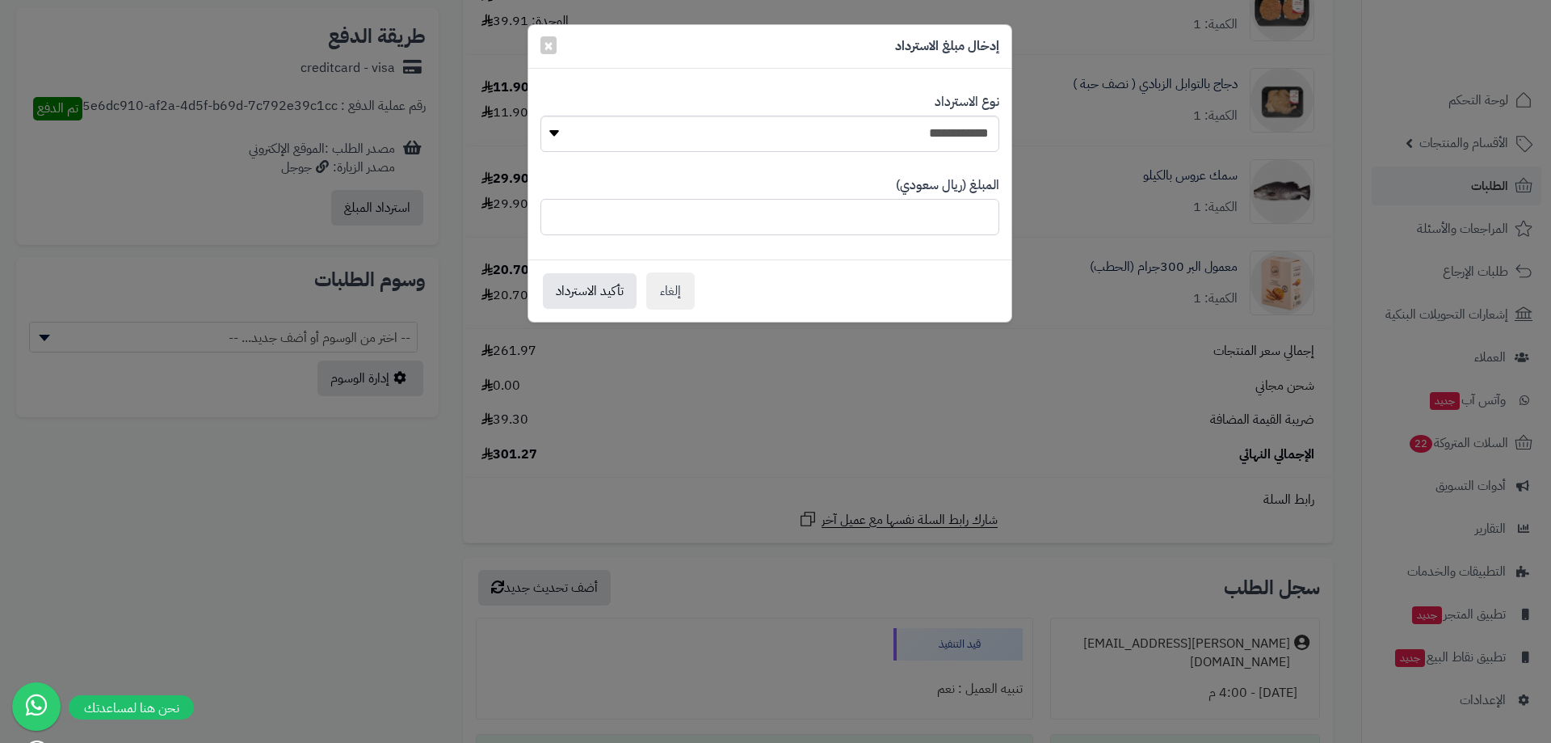
drag, startPoint x: 918, startPoint y: 220, endPoint x: 1164, endPoint y: 250, distance: 248.3
click at [1160, 250] on div "**********" at bounding box center [775, 371] width 1551 height 743
type input "***"
click at [579, 288] on button "تأكيد الاسترداد" at bounding box center [590, 290] width 94 height 36
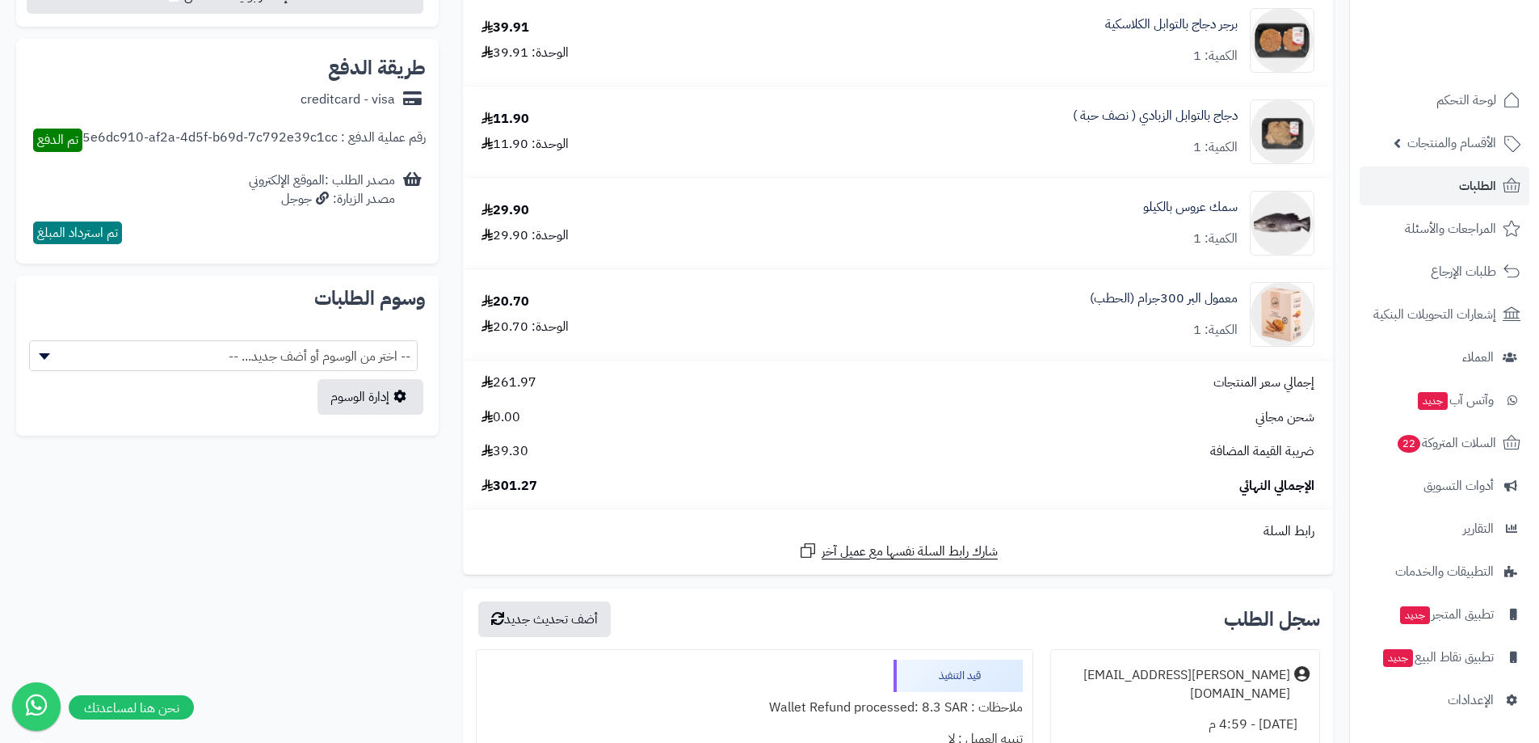
scroll to position [252, 0]
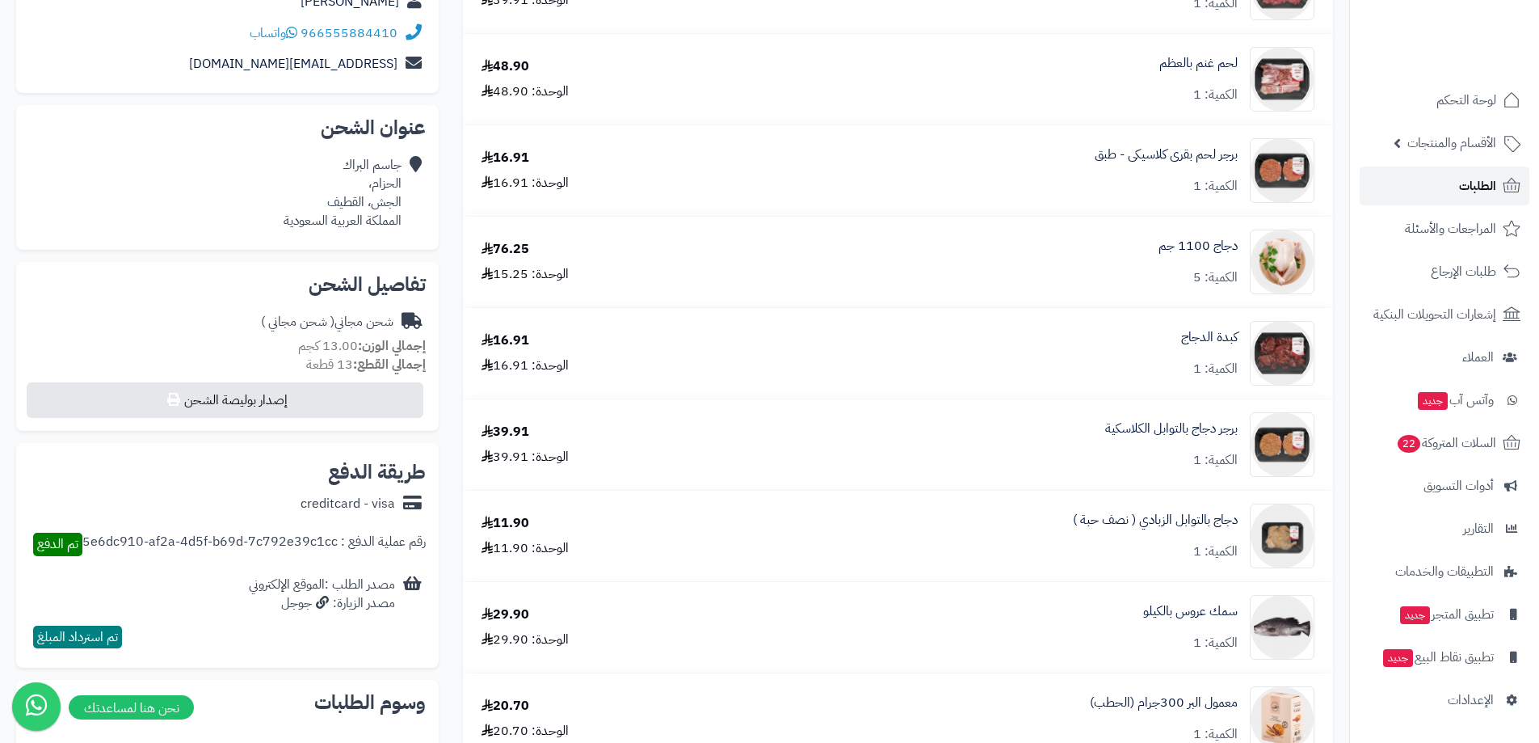
click at [1448, 180] on link "الطلبات" at bounding box center [1445, 185] width 170 height 39
